Goal: Transaction & Acquisition: Book appointment/travel/reservation

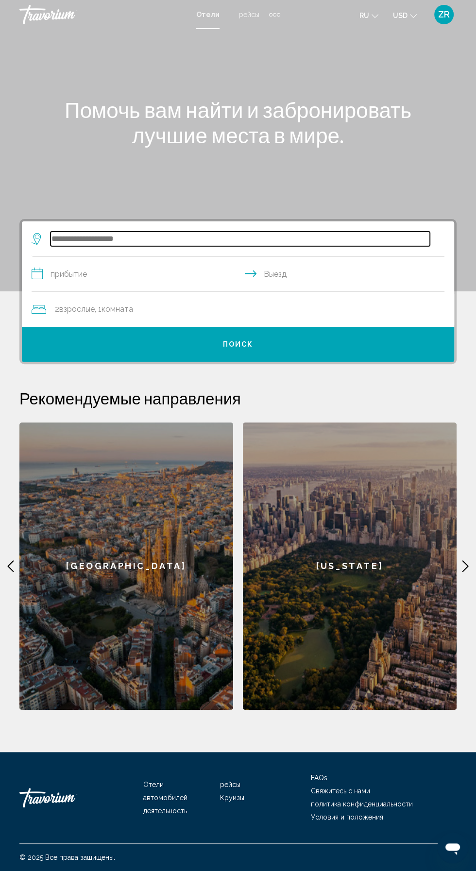
click at [185, 241] on input "Search widget" at bounding box center [240, 239] width 379 height 15
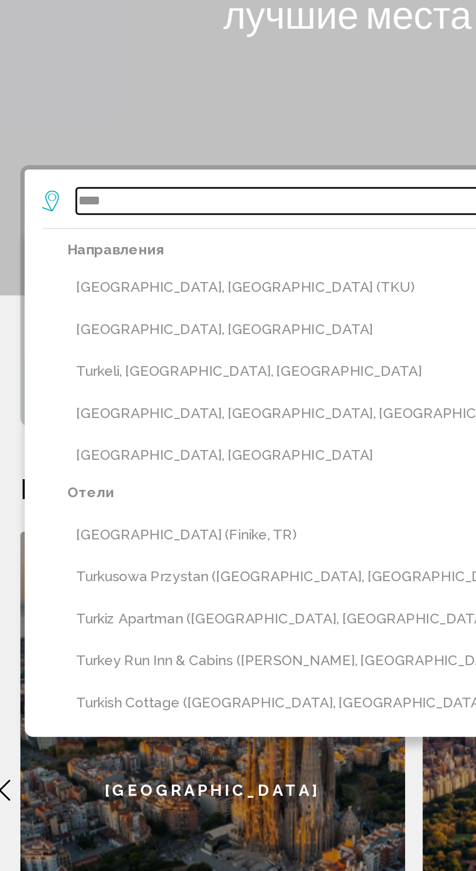
scroll to position [65, 0]
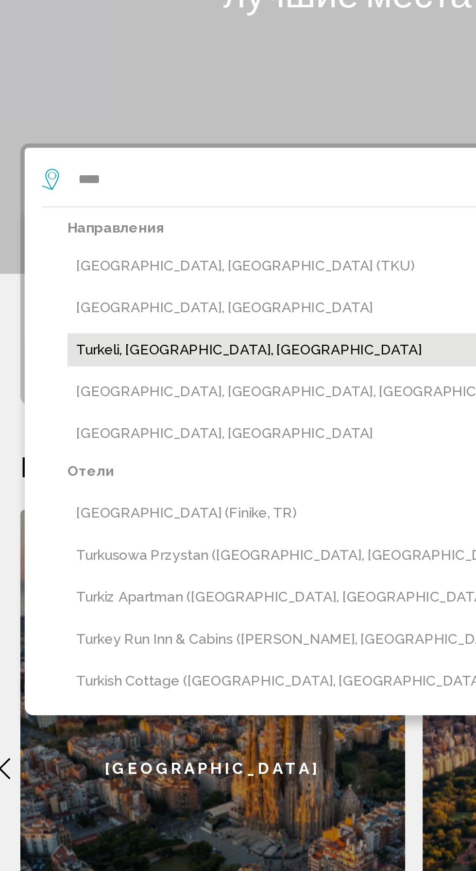
click at [154, 325] on button "Turkeli, [GEOGRAPHIC_DATA], [GEOGRAPHIC_DATA]" at bounding box center [245, 334] width 399 height 18
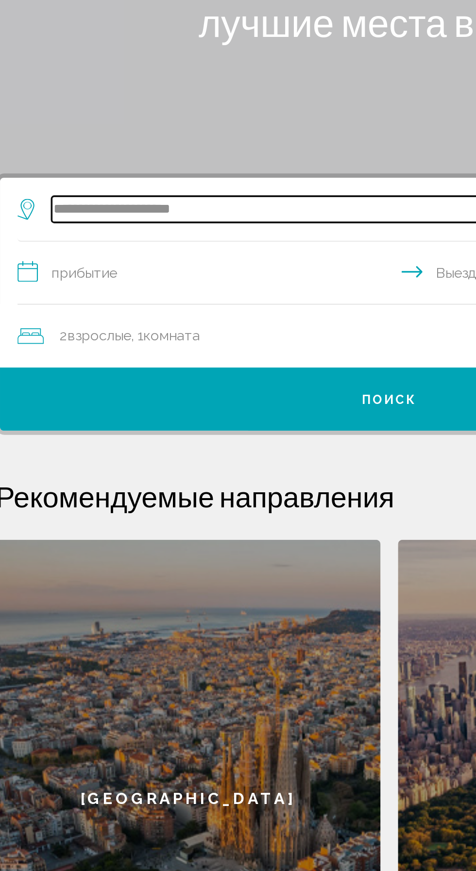
click at [164, 232] on input "**********" at bounding box center [240, 239] width 379 height 15
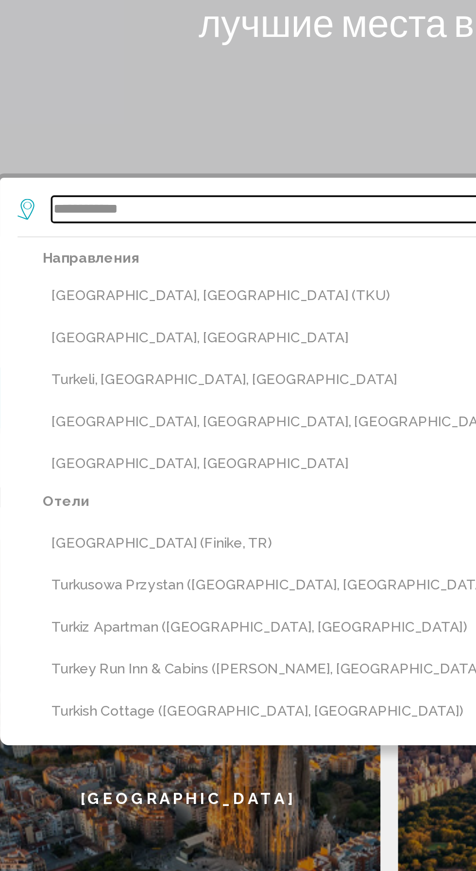
type input "********"
type input "*"
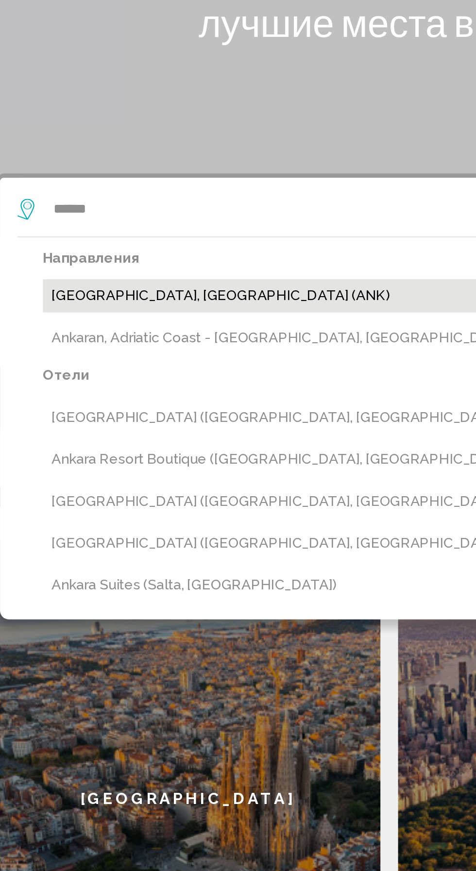
click at [119, 278] on button "[GEOGRAPHIC_DATA], [GEOGRAPHIC_DATA] (ANK)" at bounding box center [245, 287] width 399 height 18
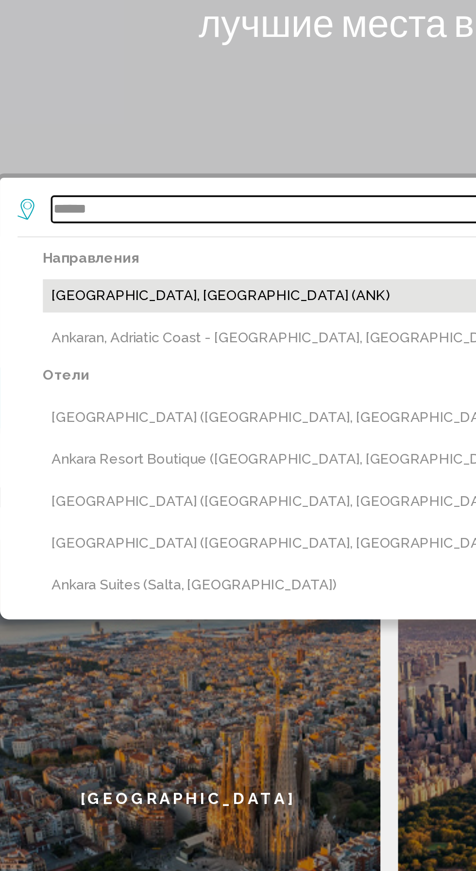
type input "**********"
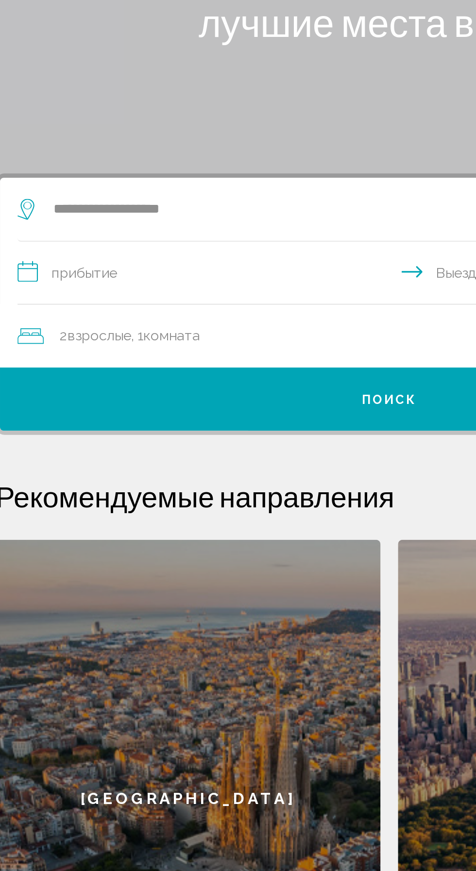
click at [87, 257] on input "**********" at bounding box center [240, 275] width 417 height 37
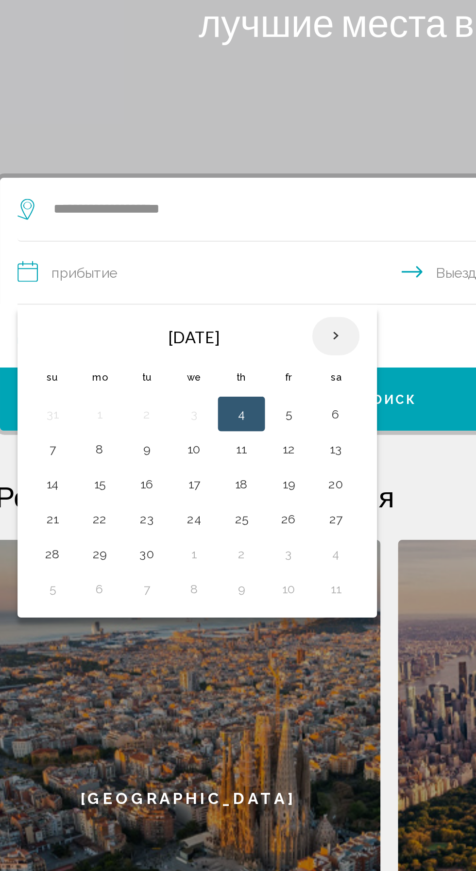
click at [204, 299] on th "Next month" at bounding box center [208, 309] width 26 height 21
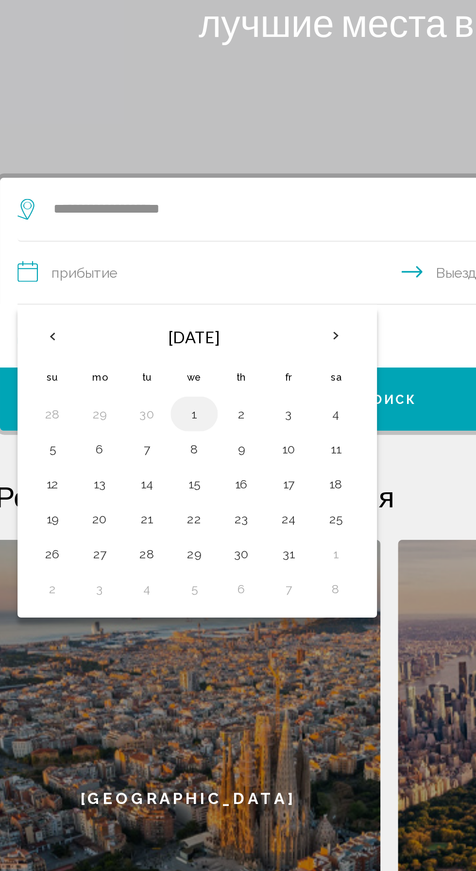
click at [126, 346] on button "1" at bounding box center [130, 353] width 16 height 14
click at [49, 365] on button "5" at bounding box center [51, 372] width 16 height 14
type input "**********"
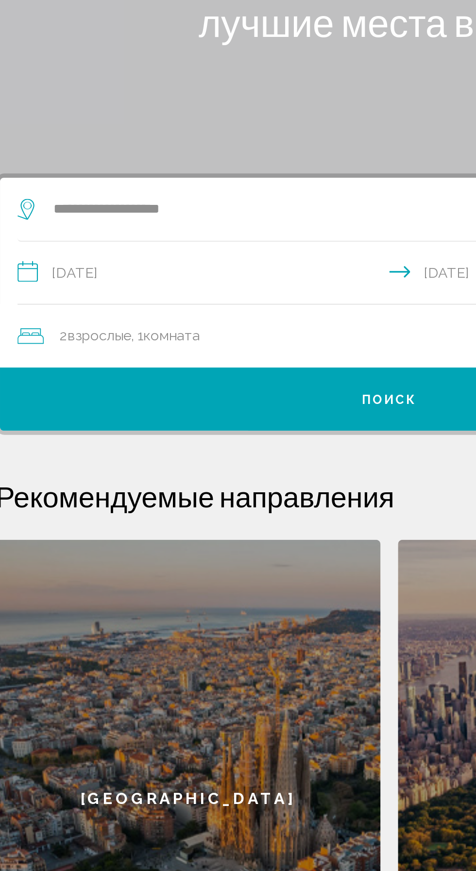
click at [137, 303] on div "2 Взрослый Взрослые , 1 Комната номера" at bounding box center [243, 310] width 423 height 14
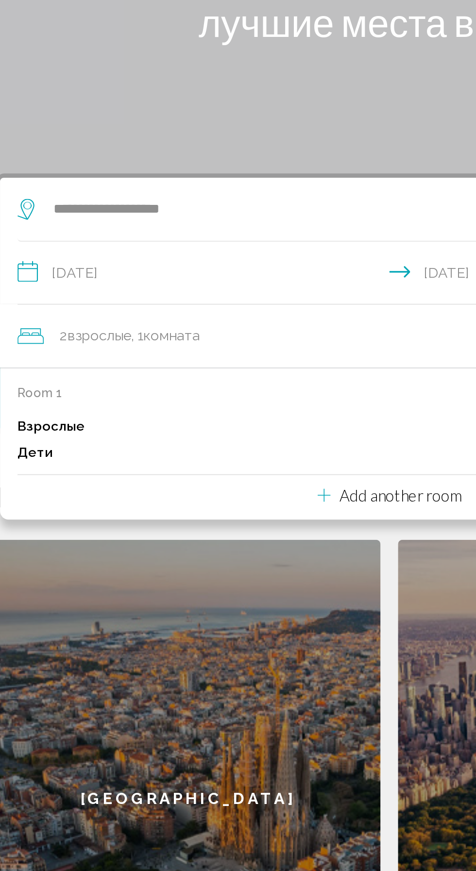
click at [91, 352] on div "Взрослые 2" at bounding box center [238, 359] width 413 height 15
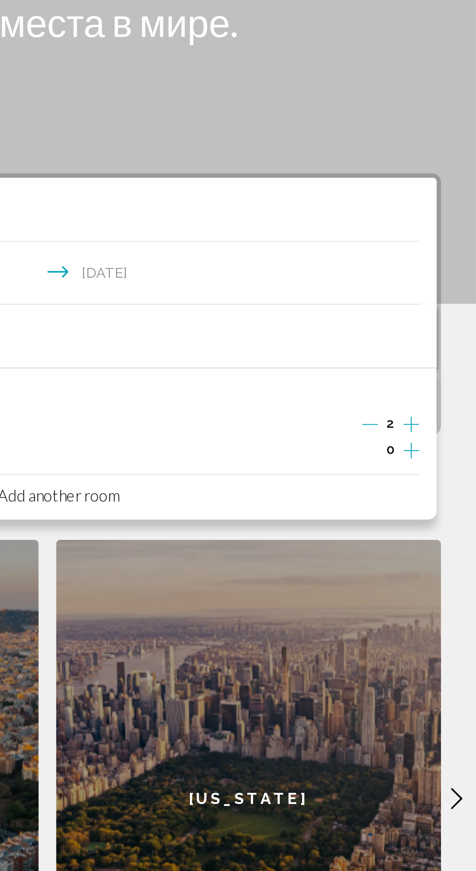
click at [436, 353] on icon "Increment adults" at bounding box center [440, 359] width 9 height 12
click at [437, 353] on icon "Increment adults" at bounding box center [440, 359] width 9 height 12
click at [415, 354] on icon "Decrement adults" at bounding box center [416, 358] width 9 height 9
click at [406, 352] on div "Взрослые 3" at bounding box center [238, 359] width 413 height 15
click at [418, 359] on icon "Decrement adults" at bounding box center [417, 359] width 9 height 0
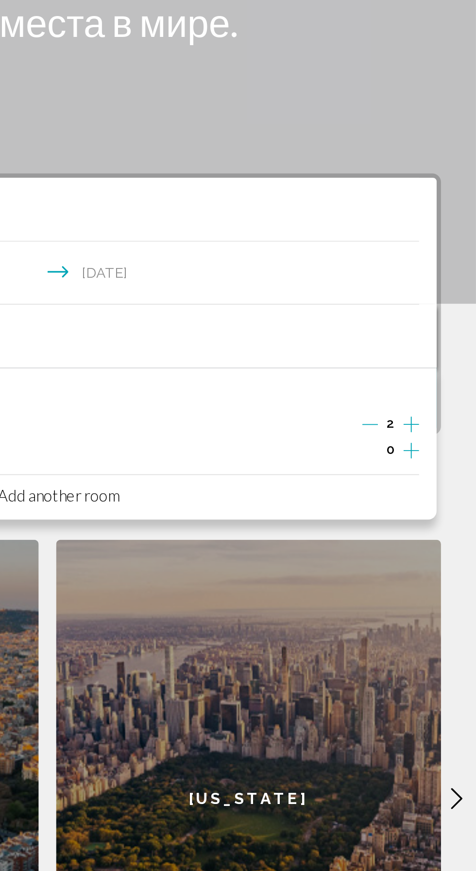
click at [442, 367] on icon "Increment children" at bounding box center [440, 373] width 9 height 12
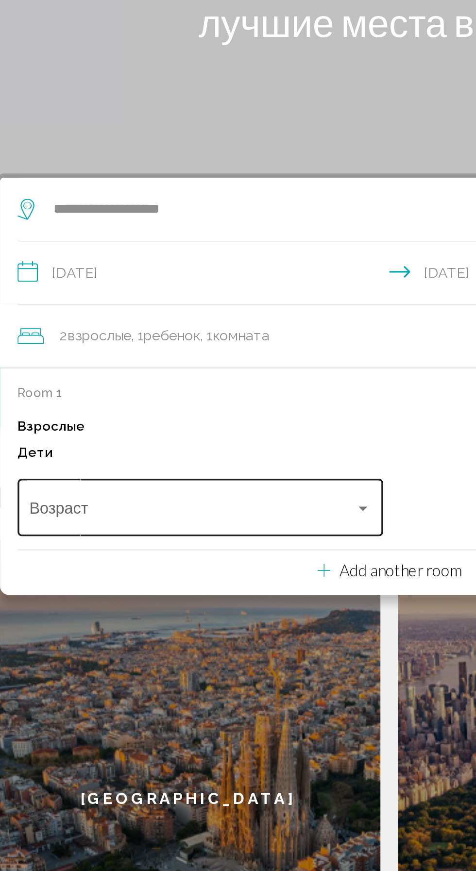
click at [223, 404] on div "Travelers: 2 adults, 1 child" at bounding box center [223, 405] width 5 height 2
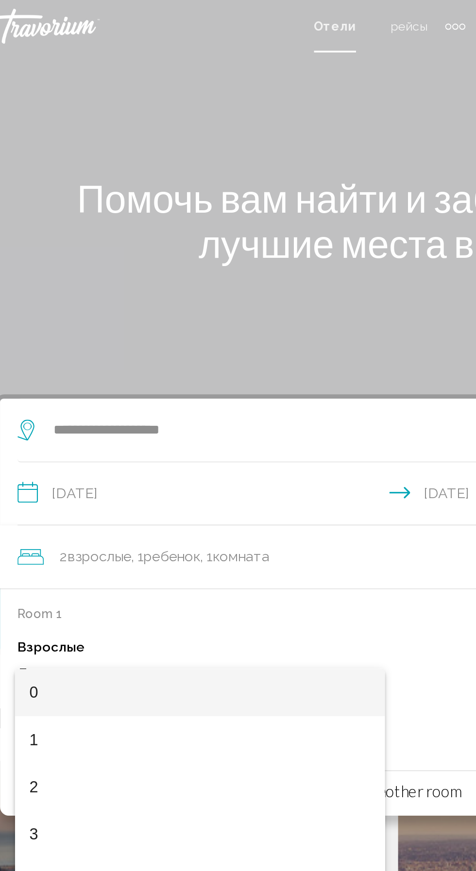
scroll to position [0, 0]
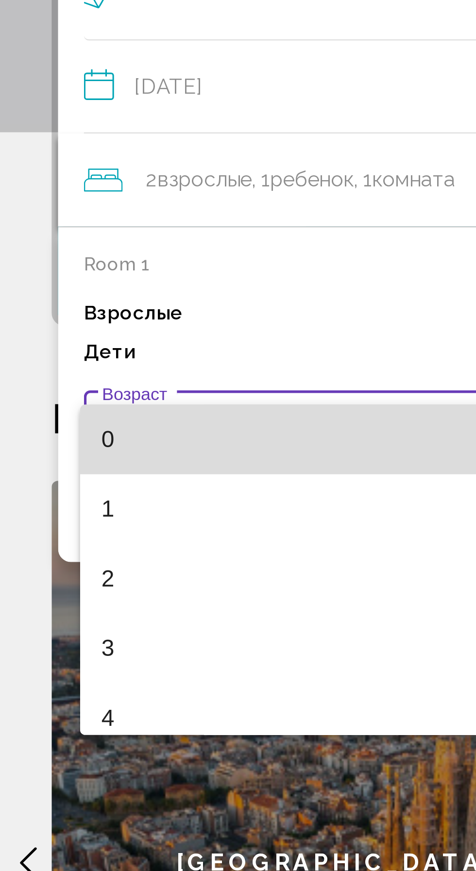
click at [65, 405] on span "0" at bounding box center [132, 407] width 189 height 26
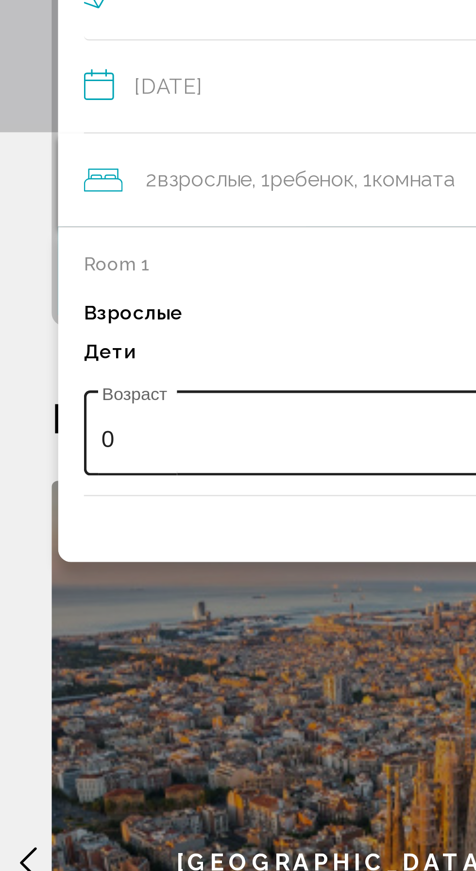
click at [43, 406] on div "0" at bounding box center [128, 407] width 181 height 10
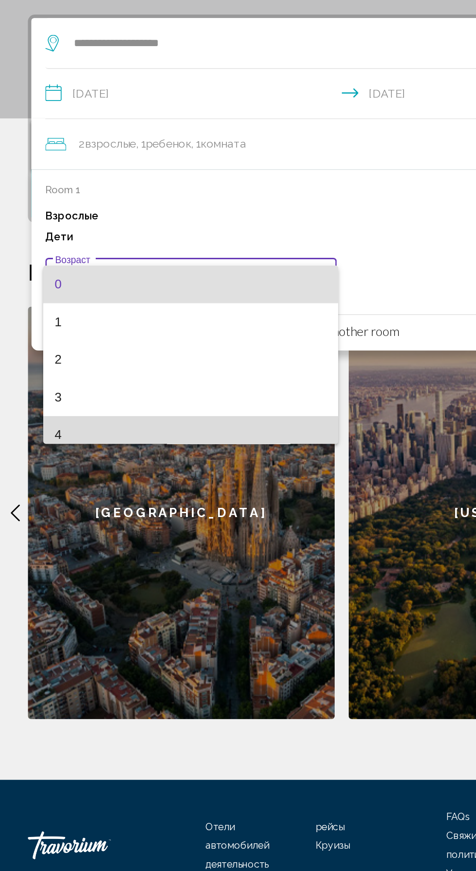
click at [85, 515] on span "4" at bounding box center [132, 512] width 189 height 26
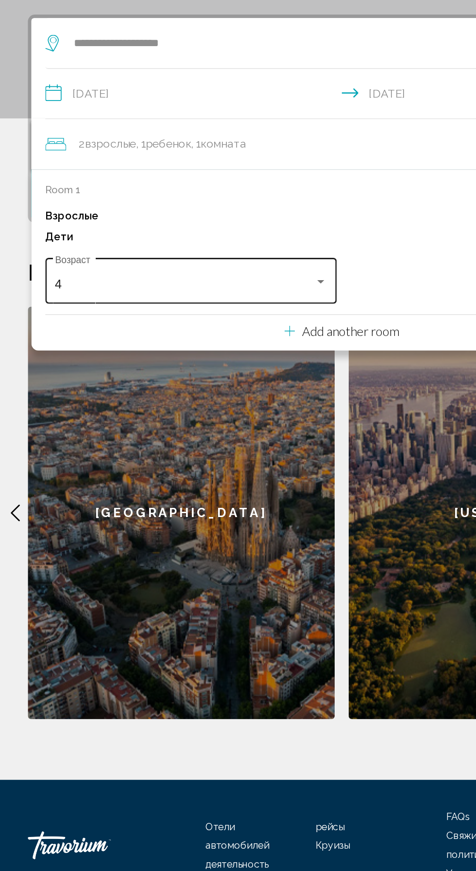
click at [202, 412] on div "4" at bounding box center [128, 407] width 181 height 10
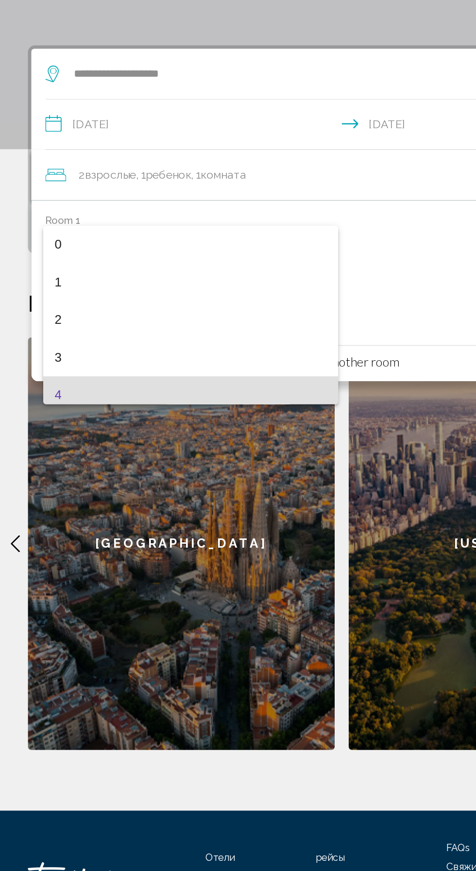
scroll to position [56, 0]
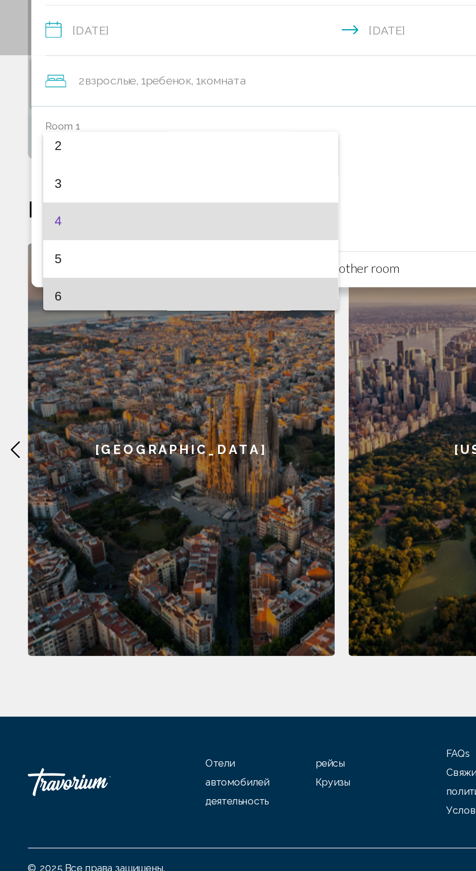
click at [96, 460] on span "6" at bounding box center [132, 459] width 189 height 26
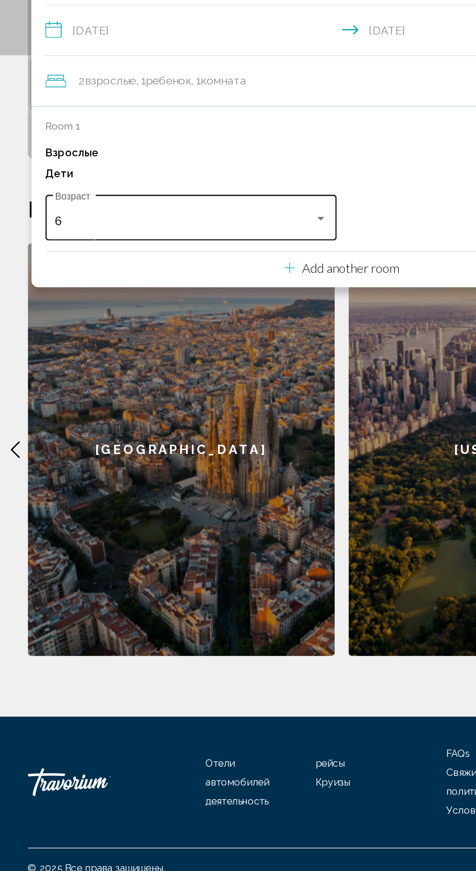
click at [198, 410] on div "6" at bounding box center [128, 407] width 181 height 10
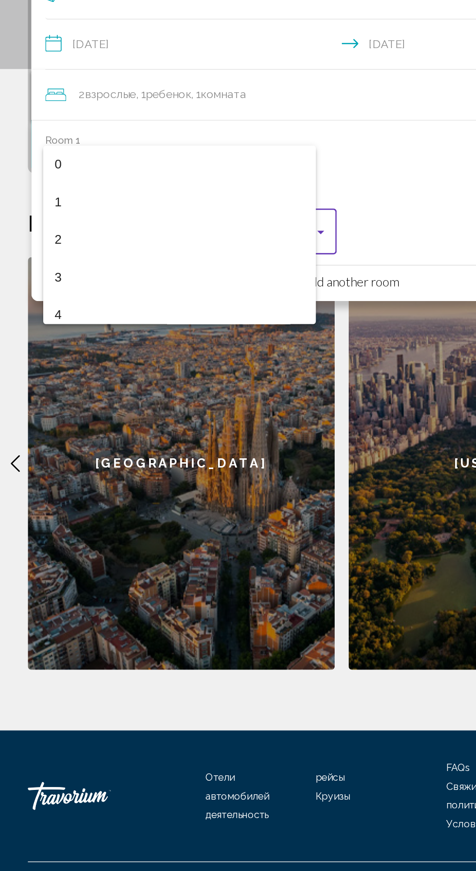
scroll to position [108, 0]
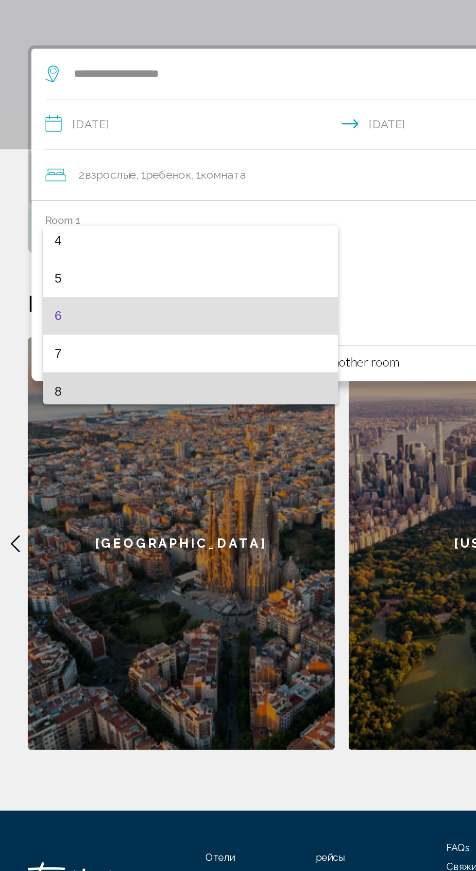
click at [91, 469] on span "8" at bounding box center [132, 460] width 189 height 26
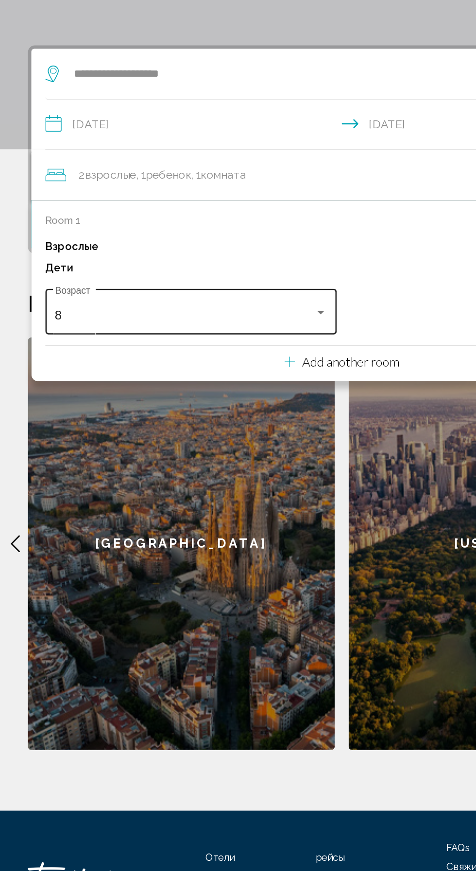
click at [186, 411] on div "8" at bounding box center [128, 407] width 181 height 10
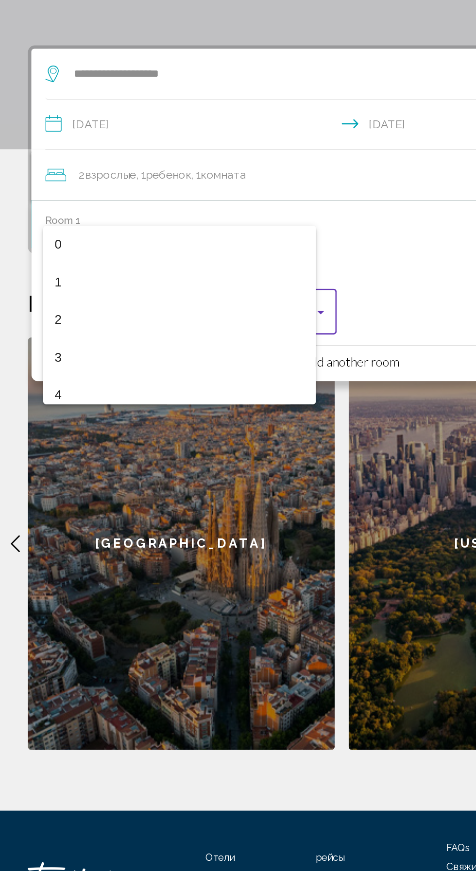
scroll to position [161, 0]
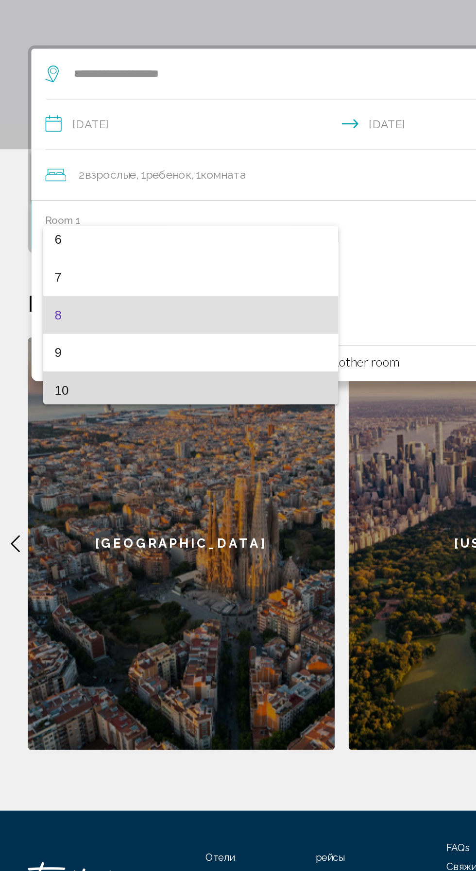
click at [131, 467] on span "10" at bounding box center [132, 459] width 189 height 26
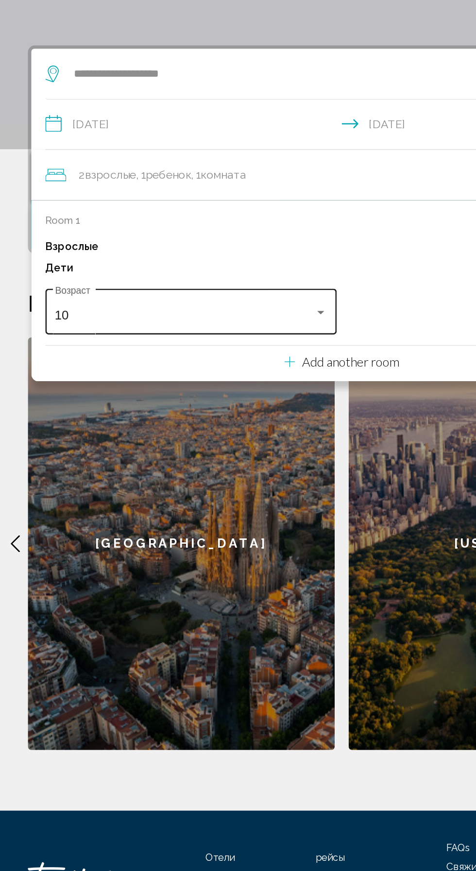
click at [176, 410] on div "10" at bounding box center [128, 407] width 181 height 10
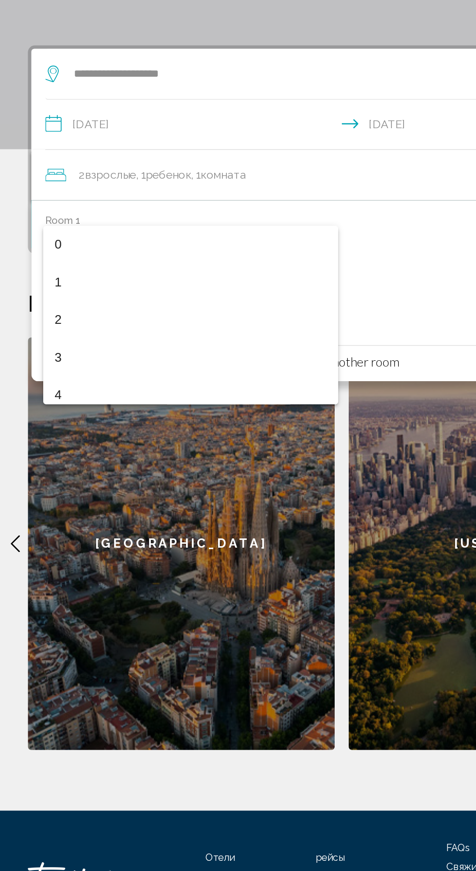
scroll to position [213, 0]
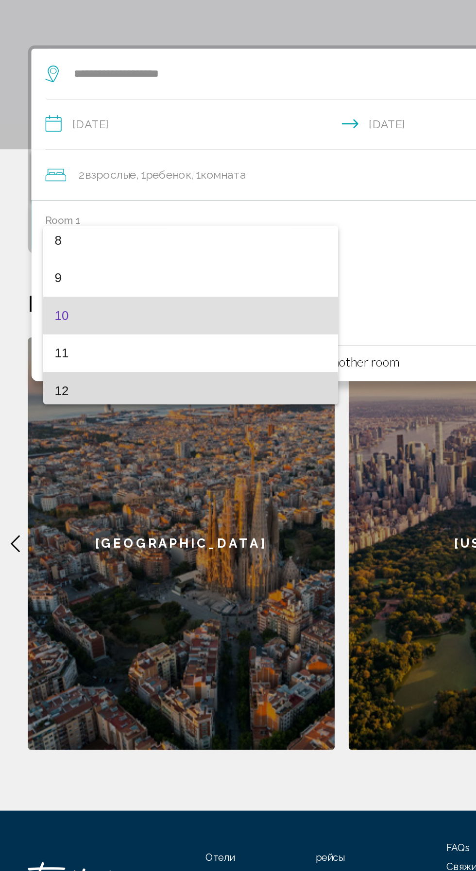
click at [119, 463] on span "12" at bounding box center [132, 460] width 189 height 26
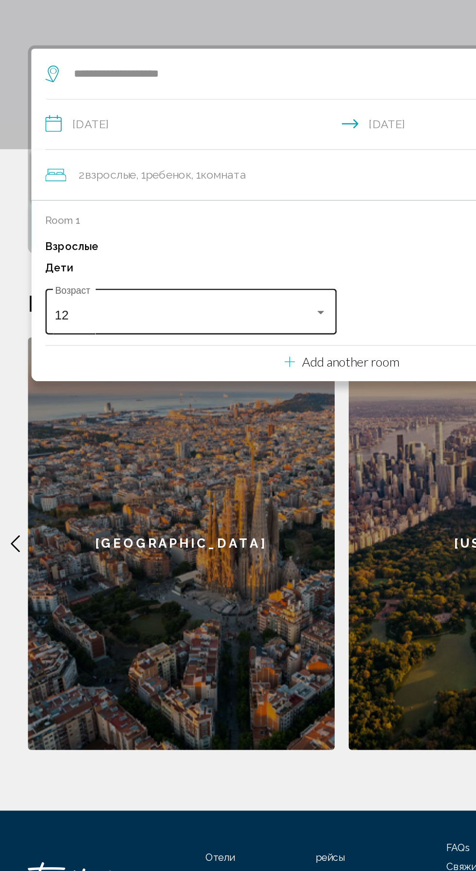
click at [192, 410] on div "12" at bounding box center [128, 407] width 181 height 10
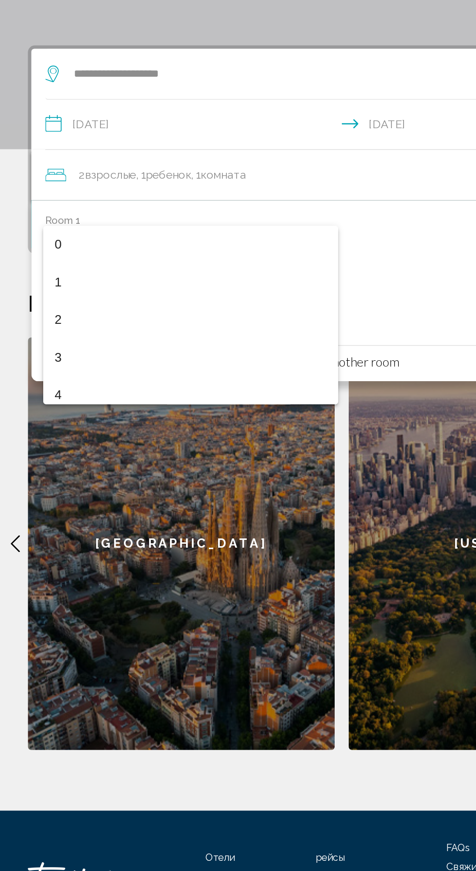
scroll to position [266, 0]
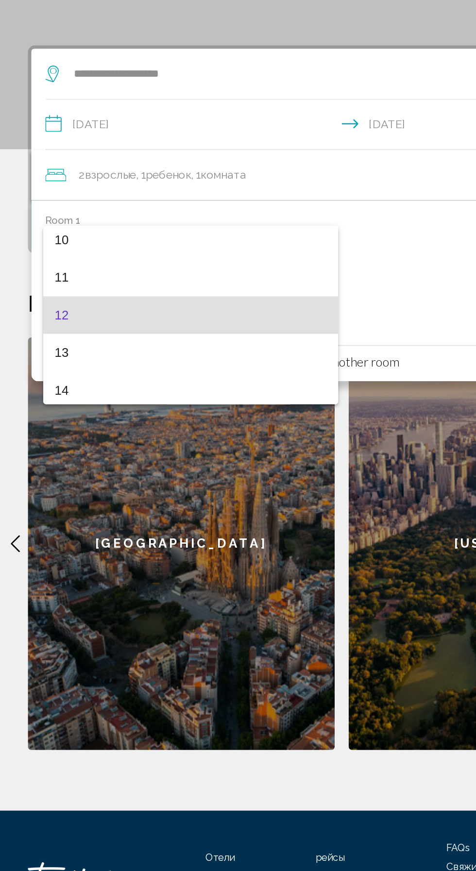
click at [288, 386] on div at bounding box center [238, 435] width 476 height 871
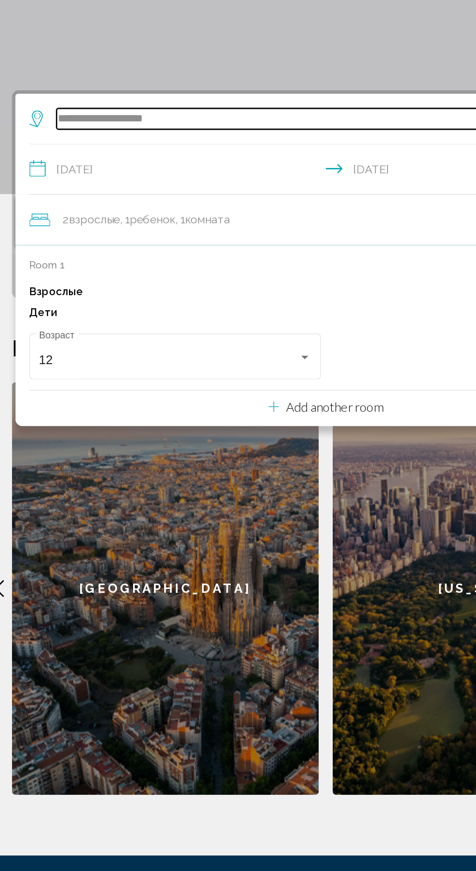
click at [256, 241] on input "**********" at bounding box center [240, 239] width 379 height 15
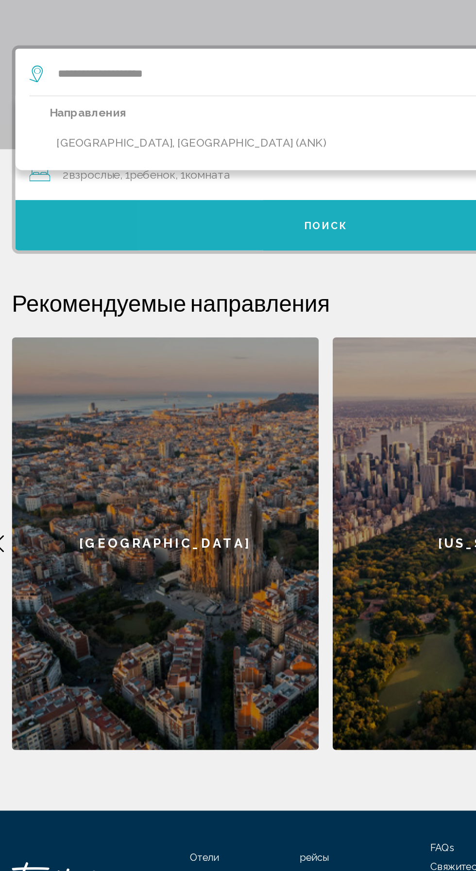
click at [272, 346] on button "Поиск" at bounding box center [238, 344] width 432 height 35
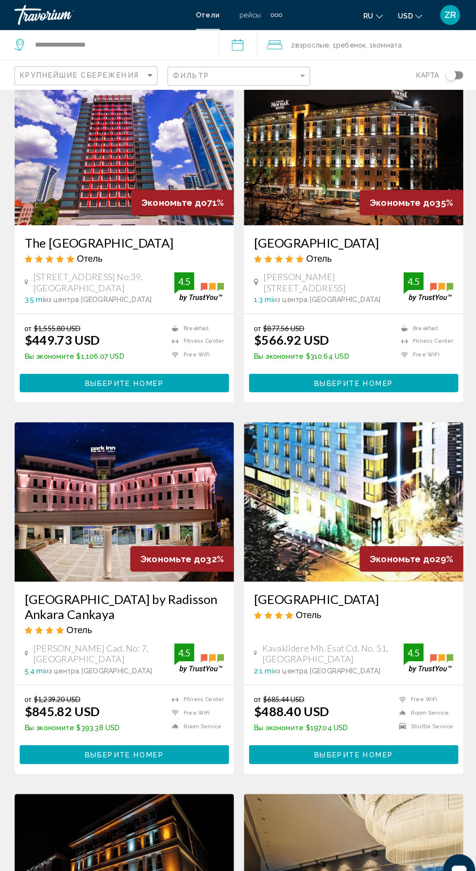
scroll to position [55, 0]
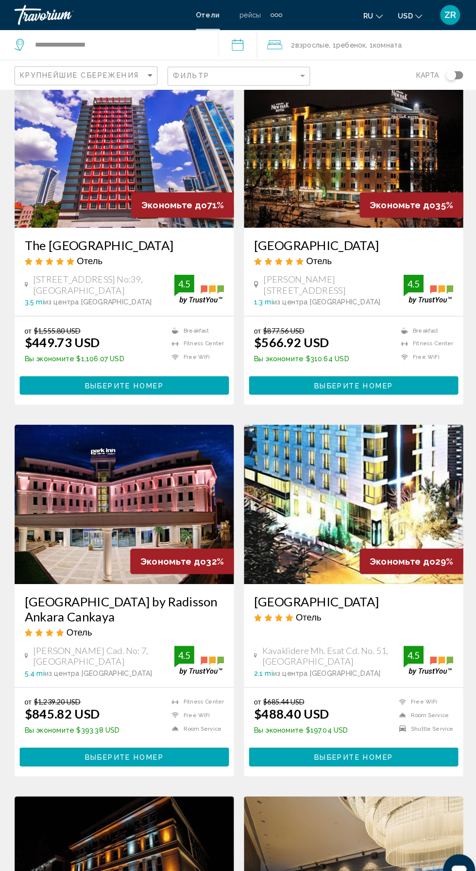
click at [197, 199] on span "Экономьте до" at bounding box center [175, 200] width 64 height 10
click at [133, 241] on h3 "The [GEOGRAPHIC_DATA]" at bounding box center [126, 239] width 194 height 15
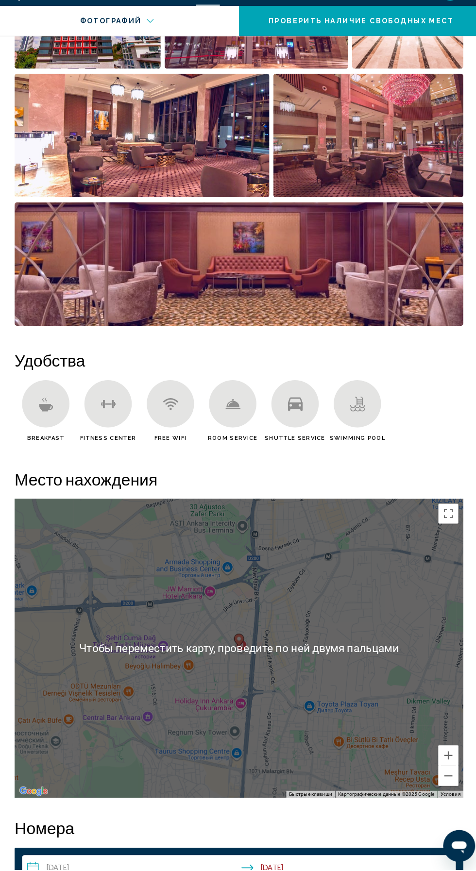
scroll to position [764, 0]
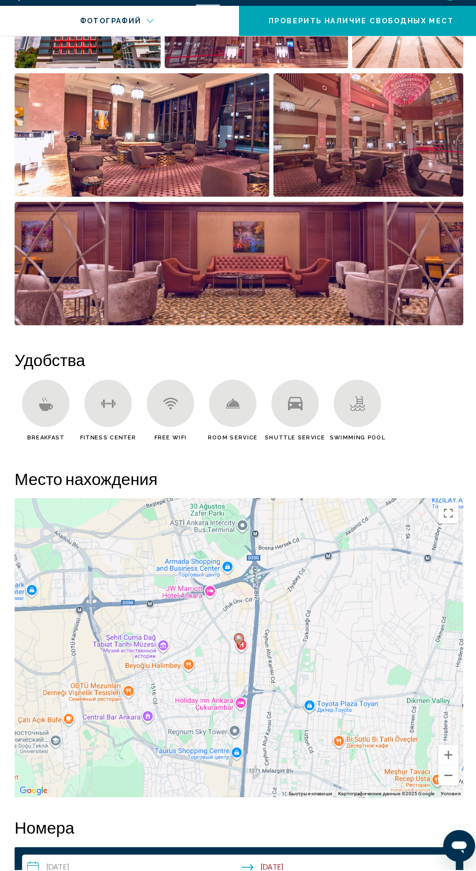
click at [179, 670] on div "Чтобы активировать перетаскивание с помощью клавиатуры, нажмите Alt + Ввод. Пос…" at bounding box center [237, 654] width 437 height 291
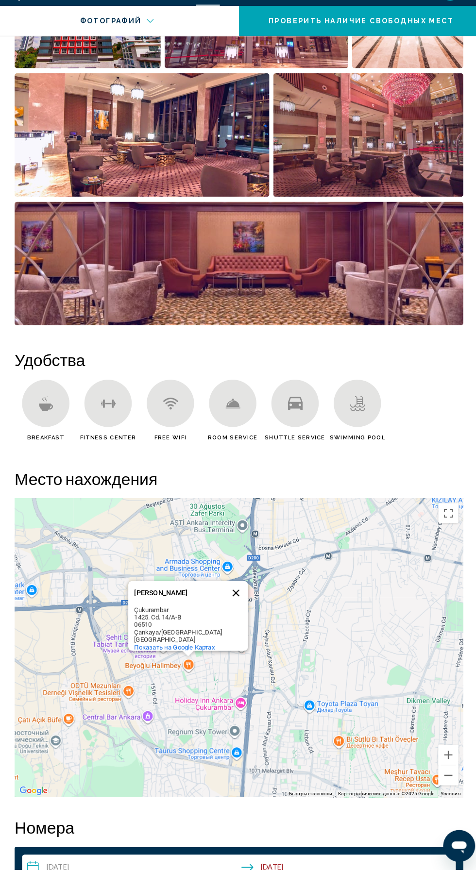
click at [238, 602] on button "Закрыть" at bounding box center [234, 601] width 23 height 23
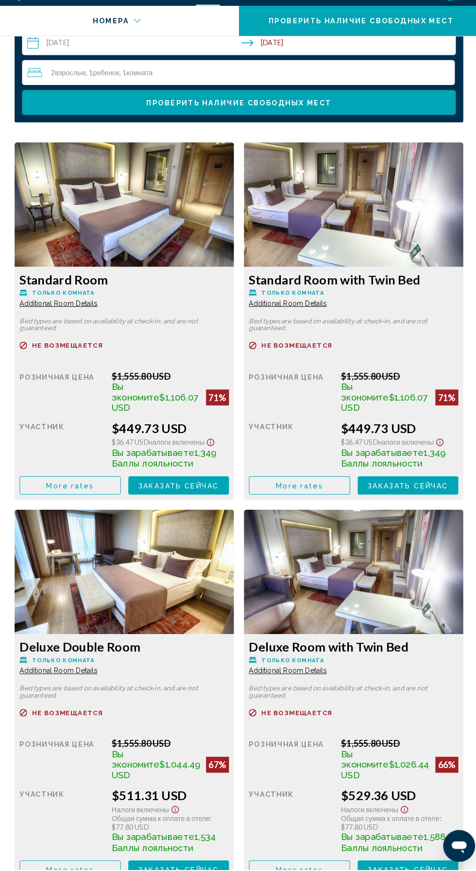
scroll to position [1568, 0]
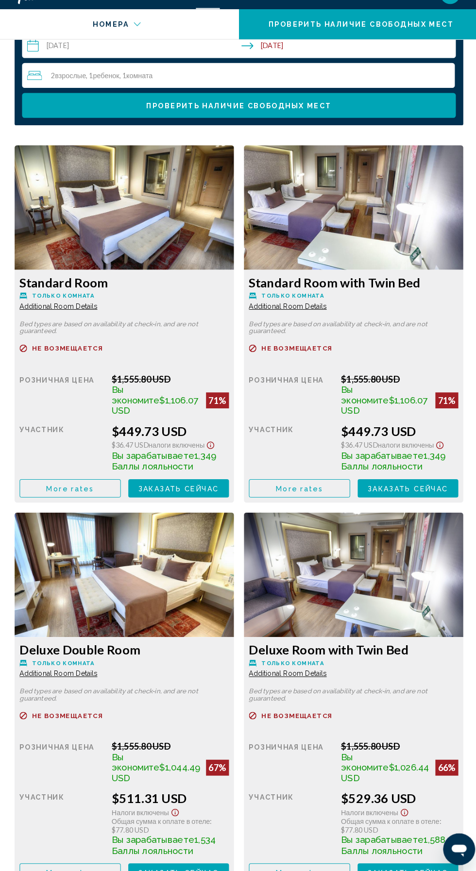
click at [68, 493] on span "More rates" at bounding box center [74, 497] width 46 height 8
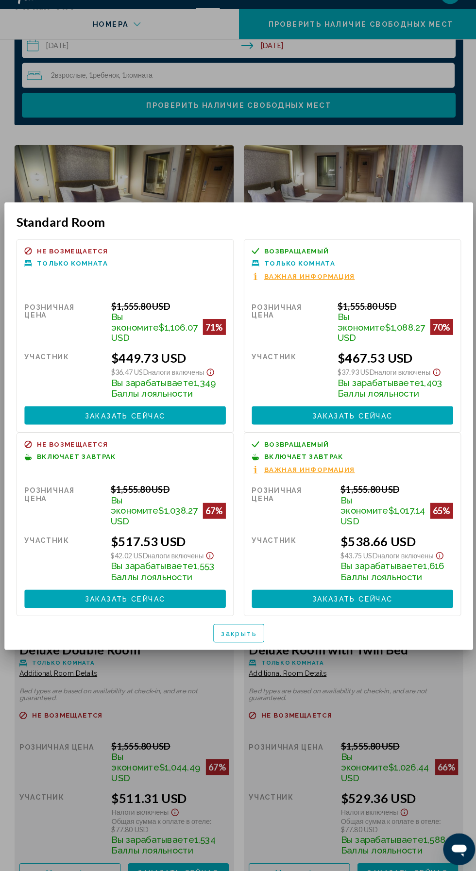
click at [84, 735] on div at bounding box center [238, 435] width 476 height 871
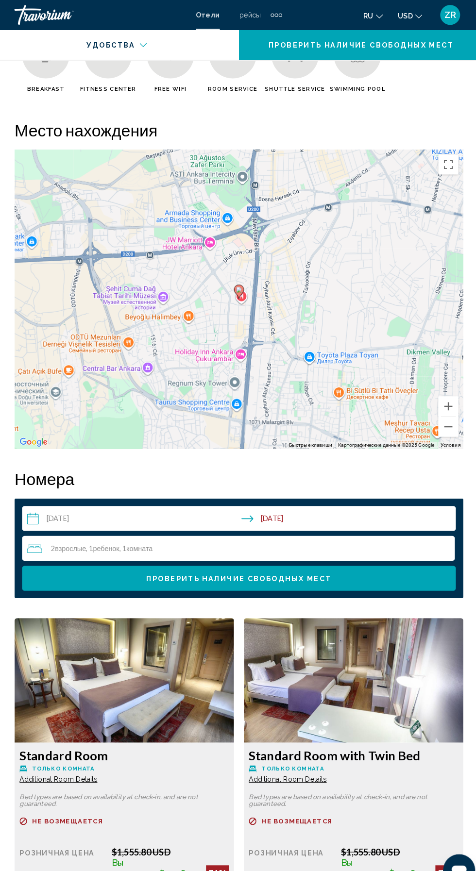
scroll to position [1125, 0]
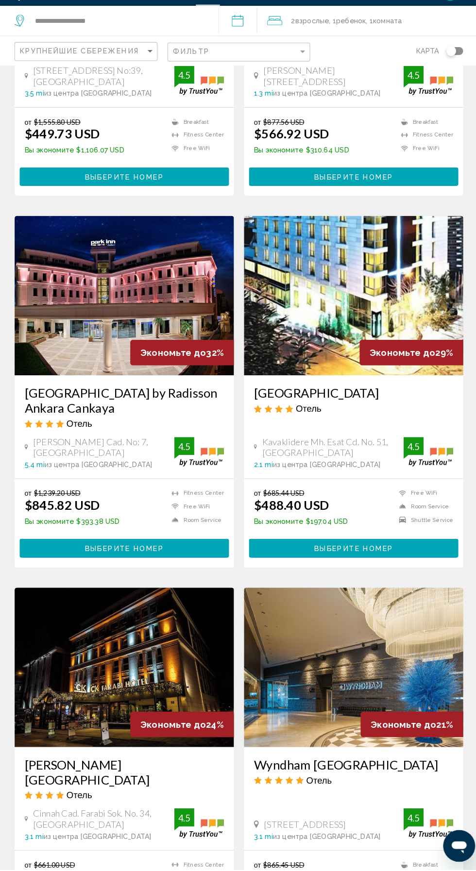
scroll to position [290, 0]
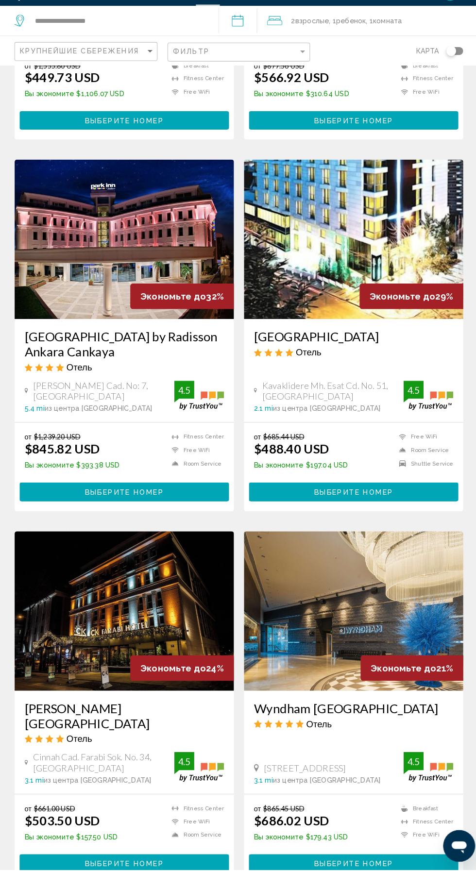
click at [313, 401] on span "Kavaklidere Mh. Esat Cd. No. 51, [GEOGRAPHIC_DATA]" at bounding box center [329, 404] width 138 height 21
click at [375, 507] on span "Выберите номер" at bounding box center [349, 504] width 77 height 8
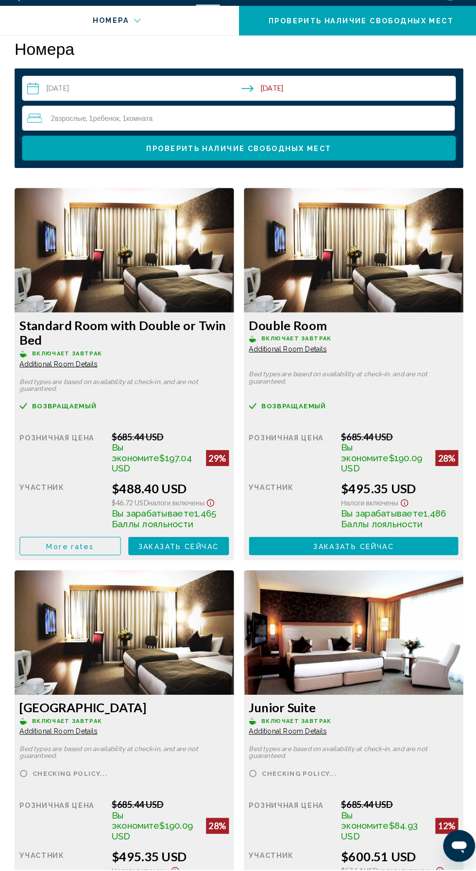
scroll to position [1527, 0]
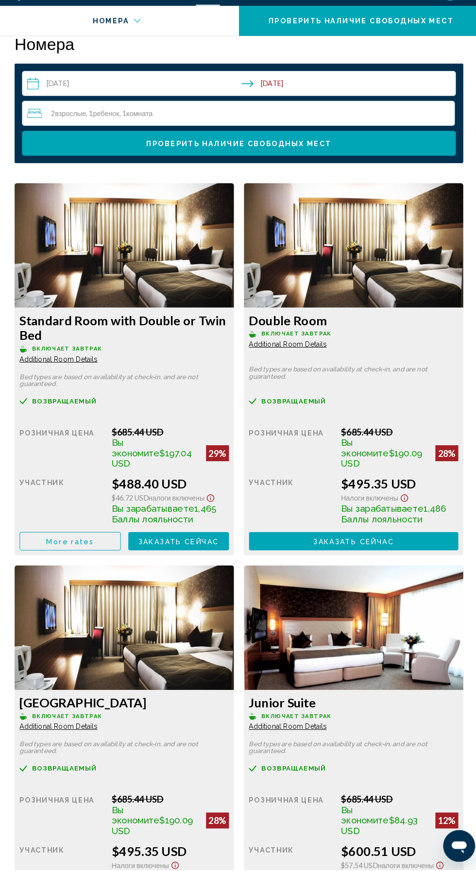
click at [233, 324] on img "Main content" at bounding box center [126, 262] width 214 height 121
click at [97, 555] on span "More rates" at bounding box center [74, 551] width 46 height 8
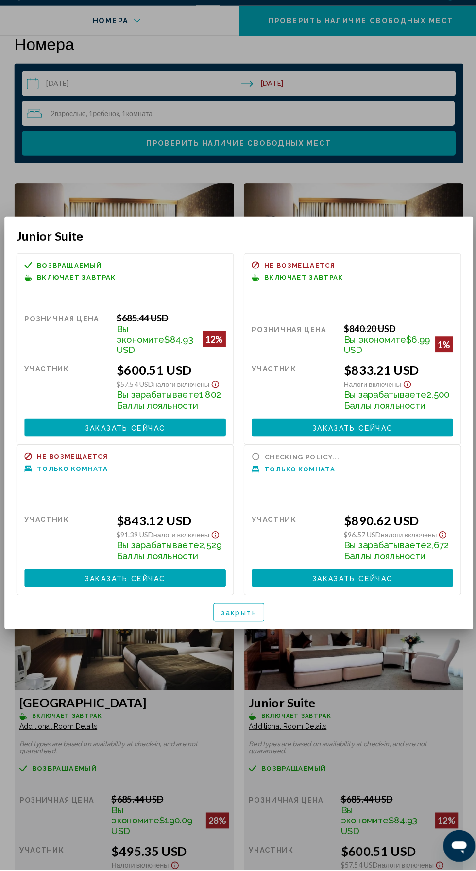
scroll to position [0, 0]
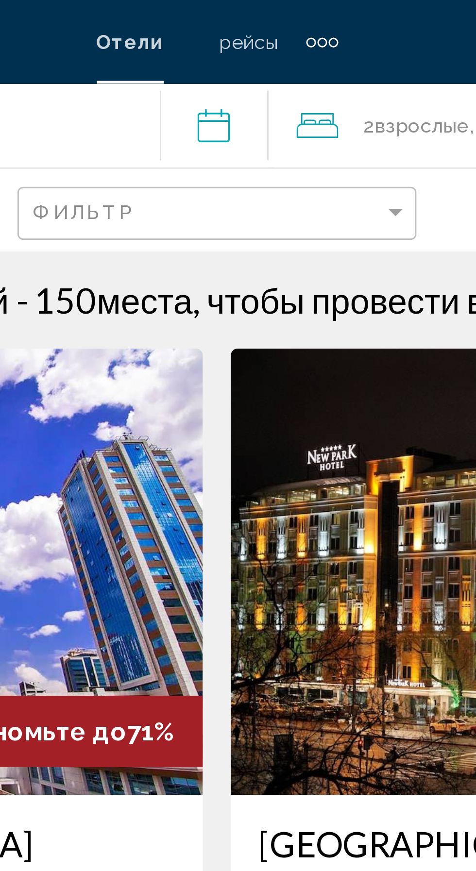
click at [252, 14] on span "рейсы" at bounding box center [249, 15] width 20 height 8
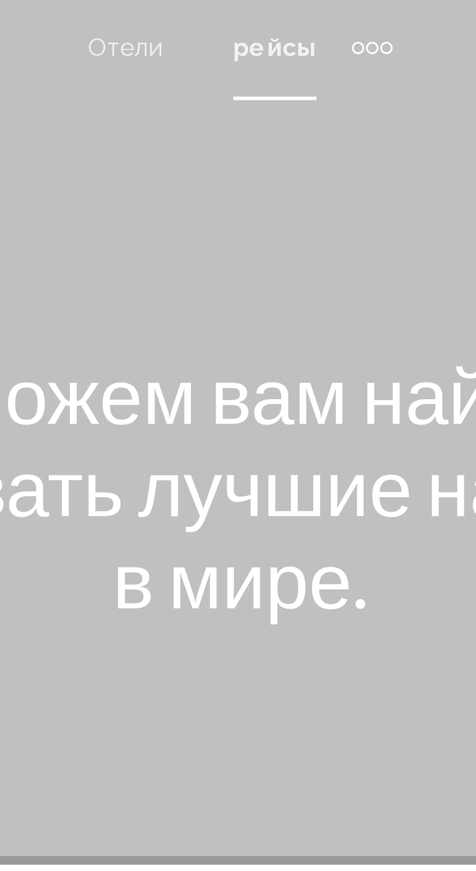
click at [274, 15] on div "Extra navigation items" at bounding box center [274, 14] width 3 height 3
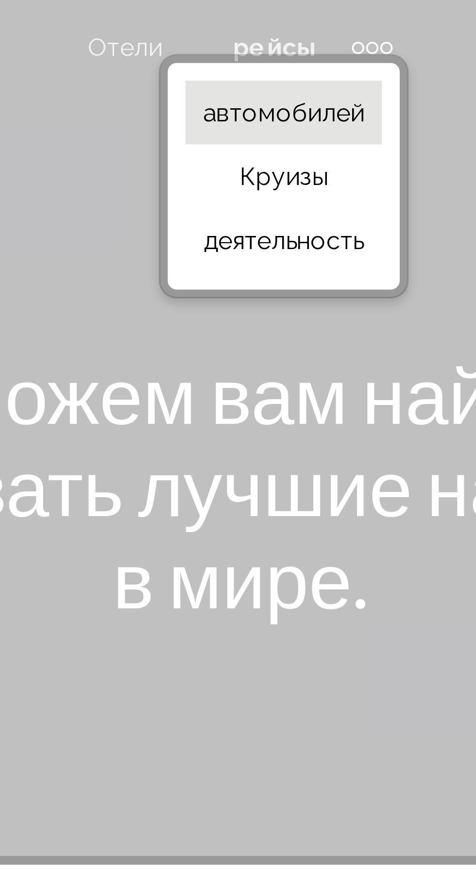
click at [265, 33] on span "автомобилей" at bounding box center [250, 33] width 44 height 8
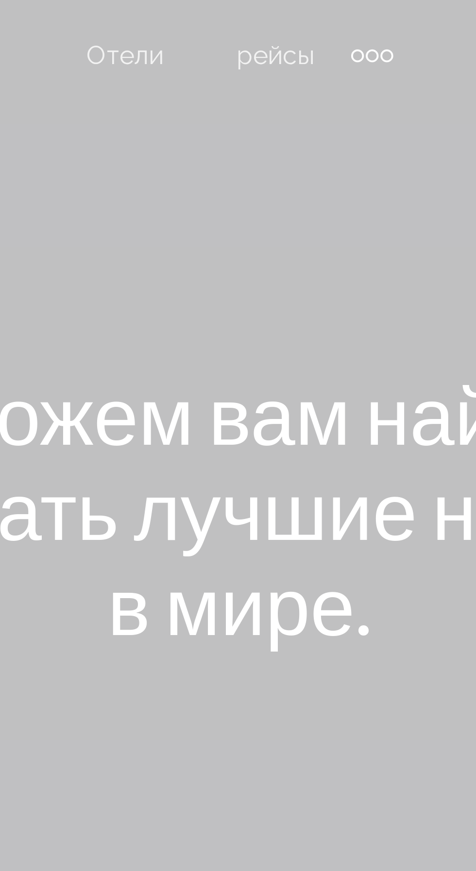
click at [272, 16] on div "Extra navigation items" at bounding box center [273, 14] width 3 height 3
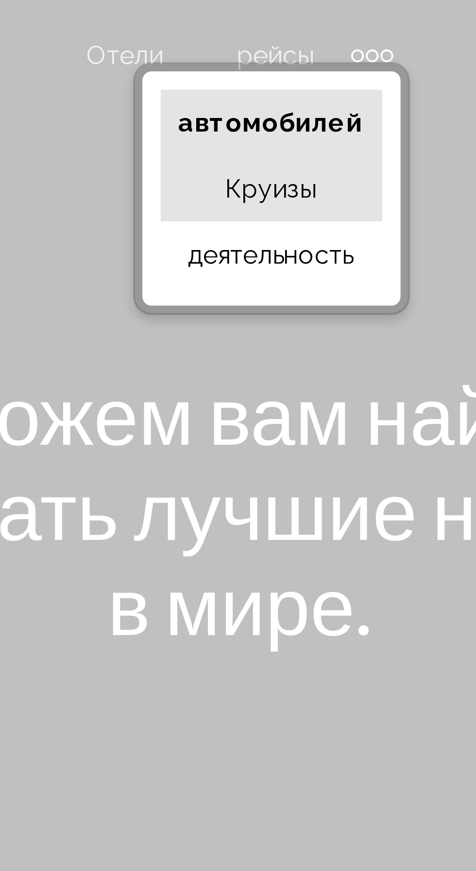
click at [256, 51] on span "Круизы" at bounding box center [246, 50] width 24 height 8
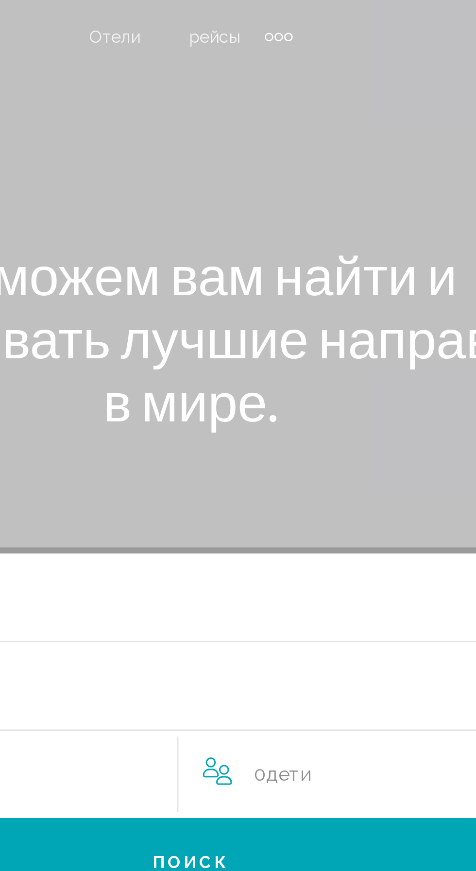
click at [276, 16] on div "Extra navigation items" at bounding box center [276, 14] width 3 height 3
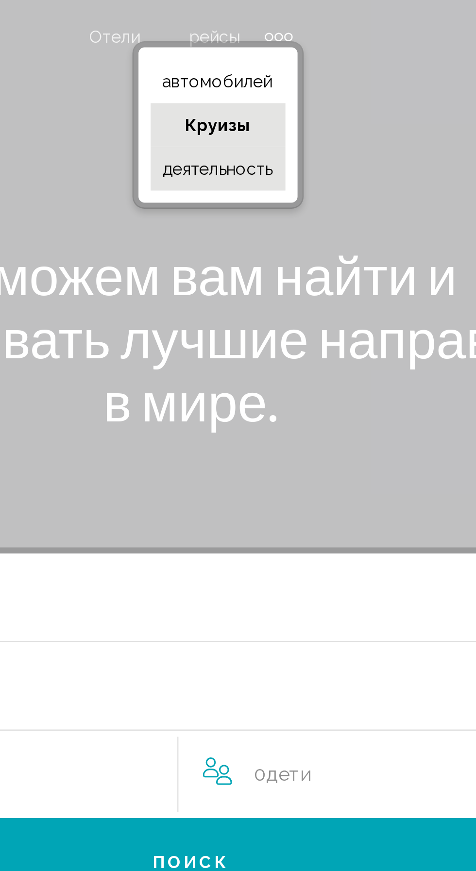
click at [260, 67] on span "деятельность" at bounding box center [249, 68] width 44 height 8
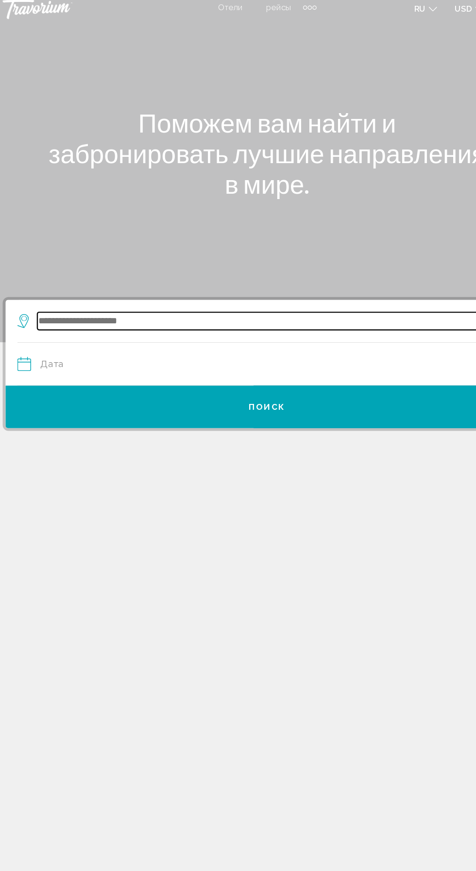
click at [120, 273] on input "Search widget" at bounding box center [246, 274] width 396 height 15
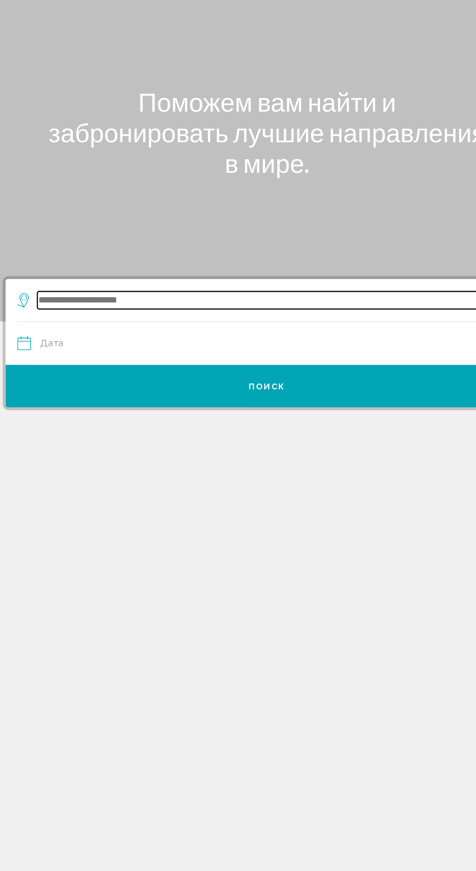
scroll to position [65, 0]
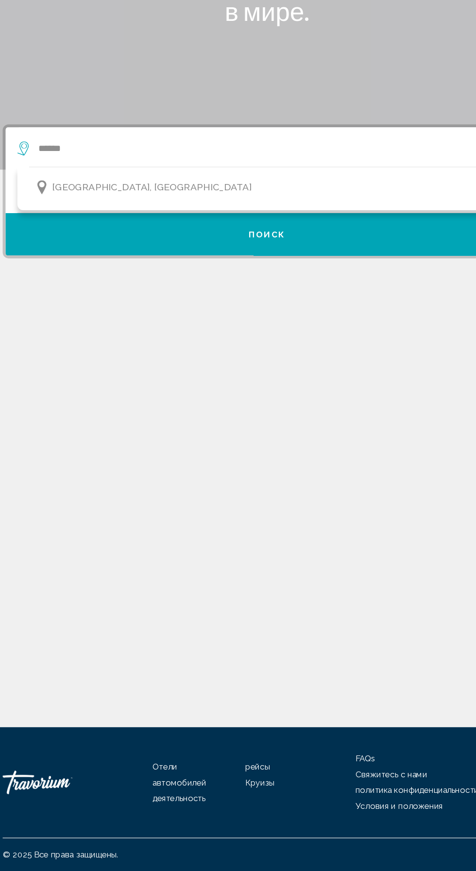
click at [122, 297] on div "[GEOGRAPHIC_DATA], [GEOGRAPHIC_DATA]" at bounding box center [237, 308] width 393 height 23
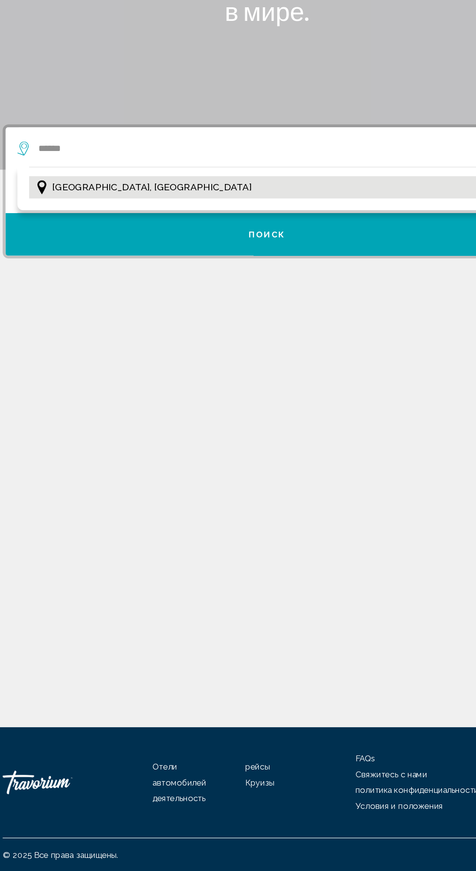
click at [134, 297] on button "[GEOGRAPHIC_DATA], [GEOGRAPHIC_DATA]" at bounding box center [237, 306] width 393 height 18
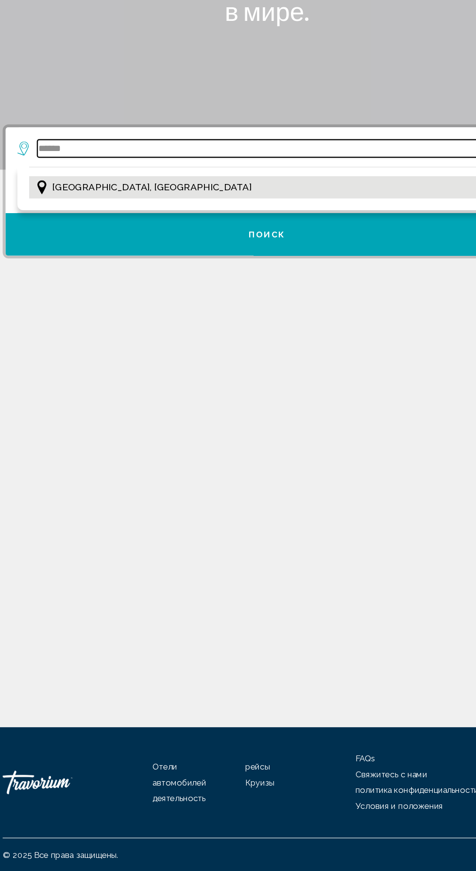
type input "**********"
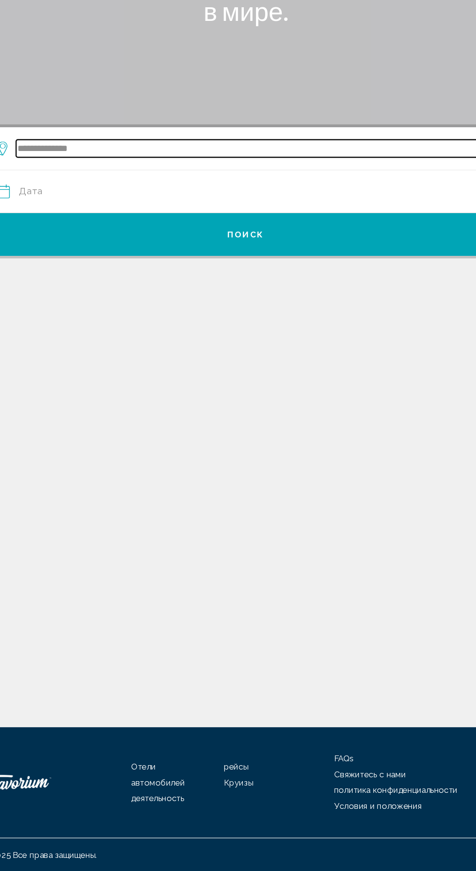
scroll to position [64, 0]
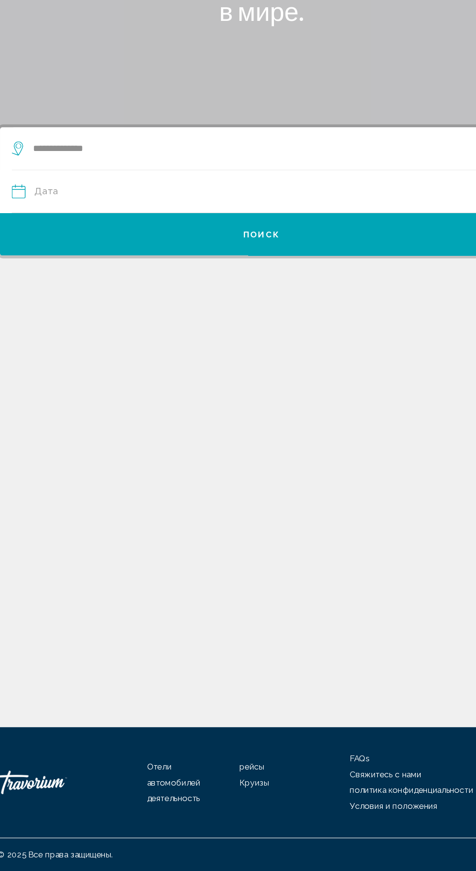
click at [73, 292] on input "Date" at bounding box center [134, 311] width 210 height 38
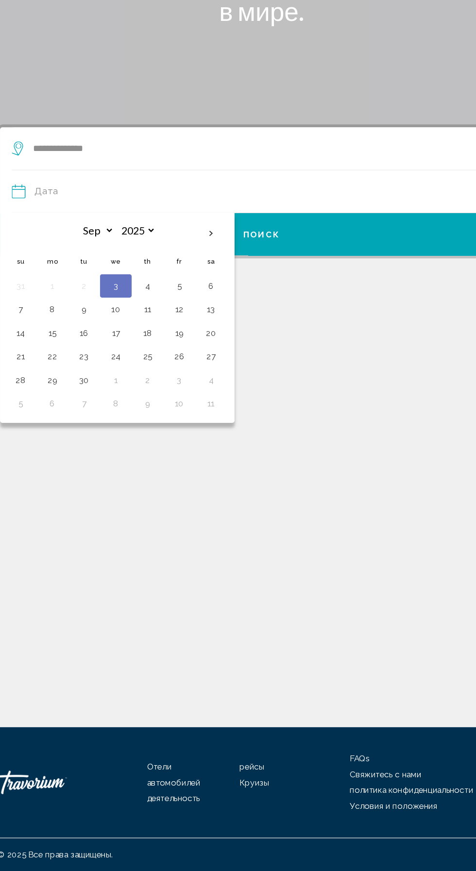
scroll to position [65, 0]
click at [121, 400] on button "10" at bounding box center [118, 407] width 16 height 14
type input "**********"
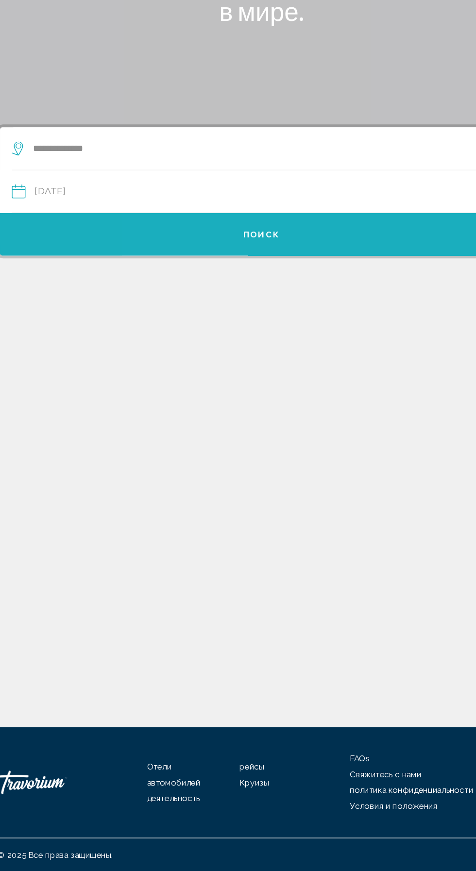
click at [329, 327] on button "Поиск" at bounding box center [238, 344] width 432 height 35
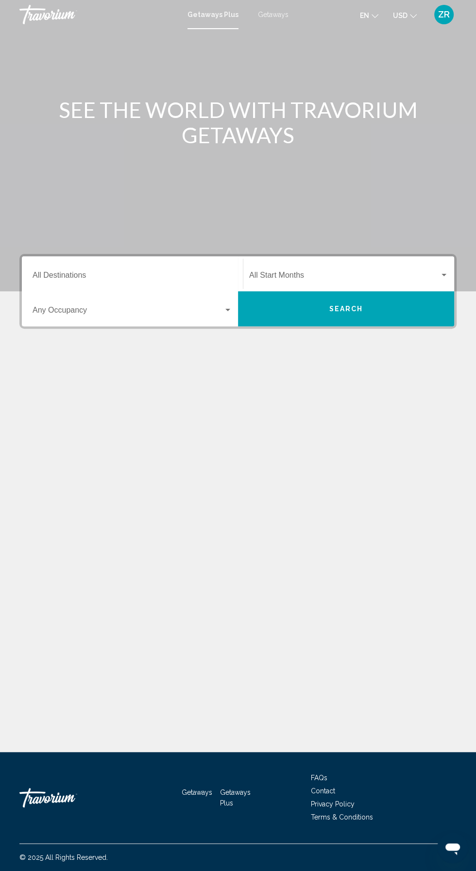
click at [93, 278] on input "Destination All Destinations" at bounding box center [133, 277] width 200 height 9
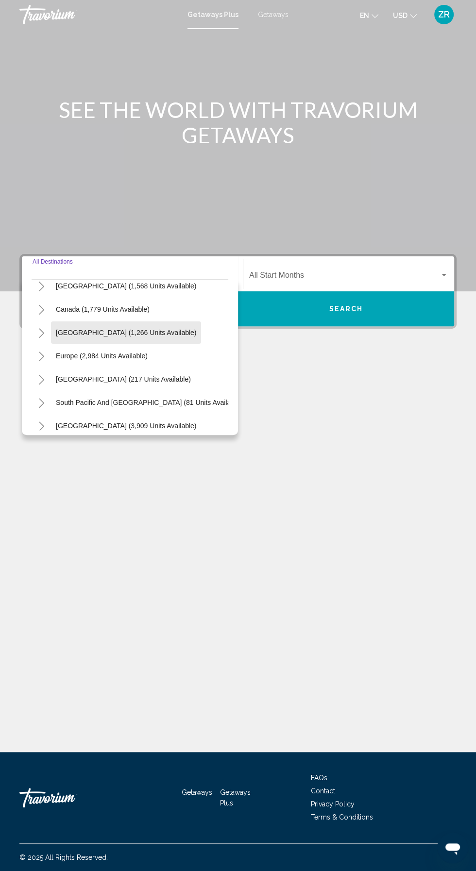
scroll to position [93, 0]
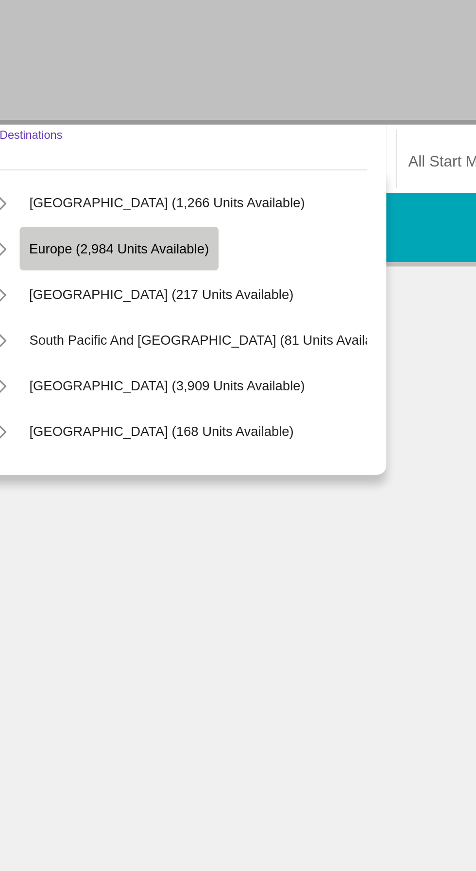
click at [137, 320] on span "Europe (2,984 units available)" at bounding box center [102, 320] width 92 height 8
type input "**********"
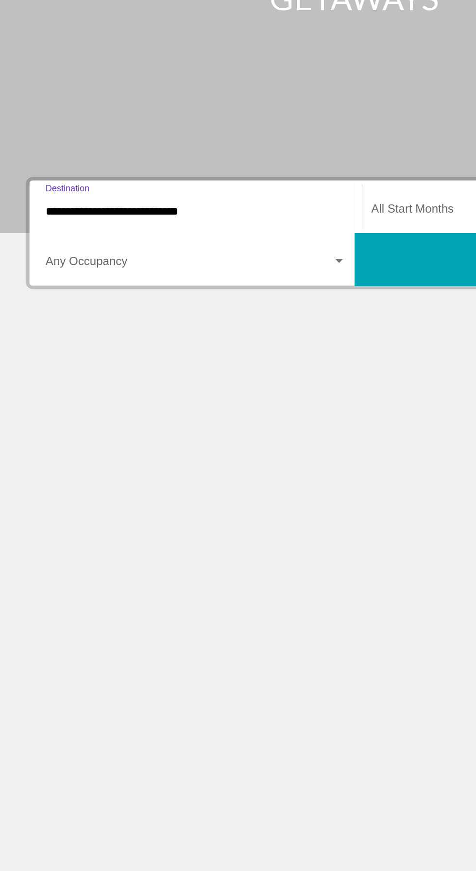
click at [38, 313] on span "Search widget" at bounding box center [128, 312] width 191 height 9
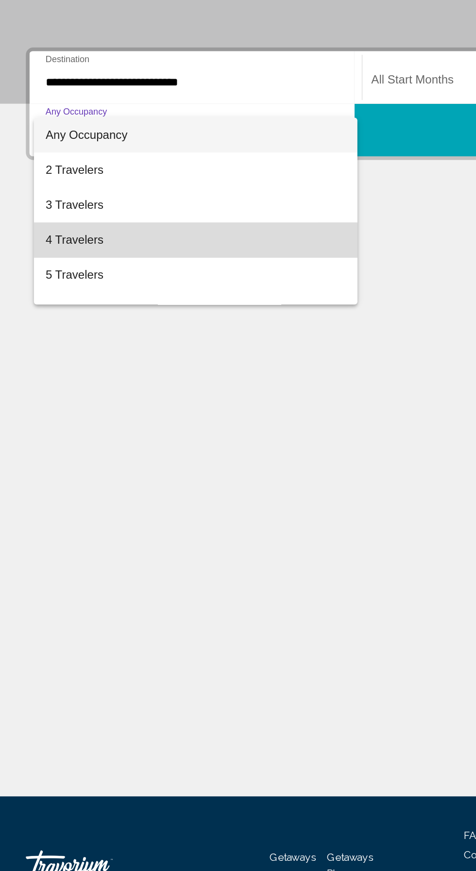
click at [62, 382] on span "4 Travelers" at bounding box center [133, 382] width 200 height 23
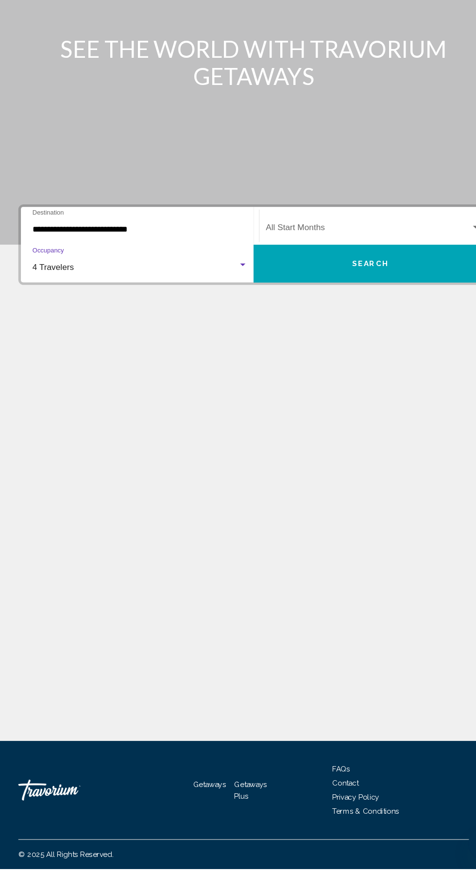
click at [338, 275] on span "Search widget" at bounding box center [344, 277] width 190 height 9
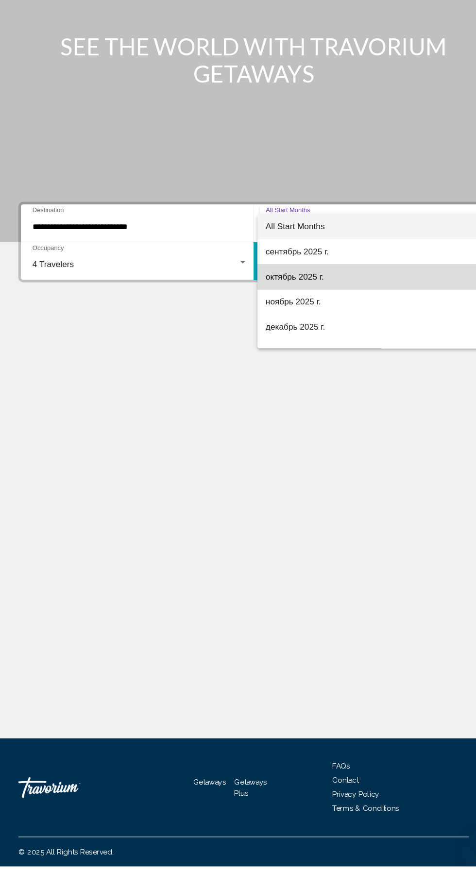
click at [325, 327] on span "октябрь 2025 г." at bounding box center [348, 323] width 199 height 23
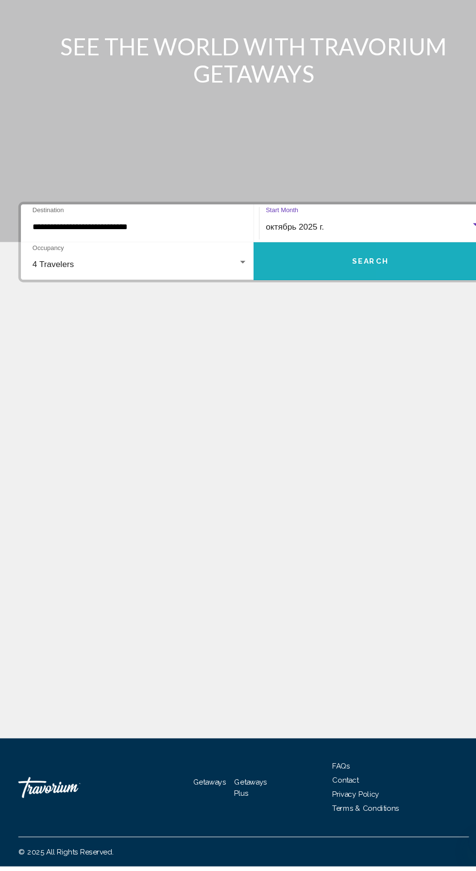
click at [378, 313] on button "Search" at bounding box center [346, 308] width 216 height 35
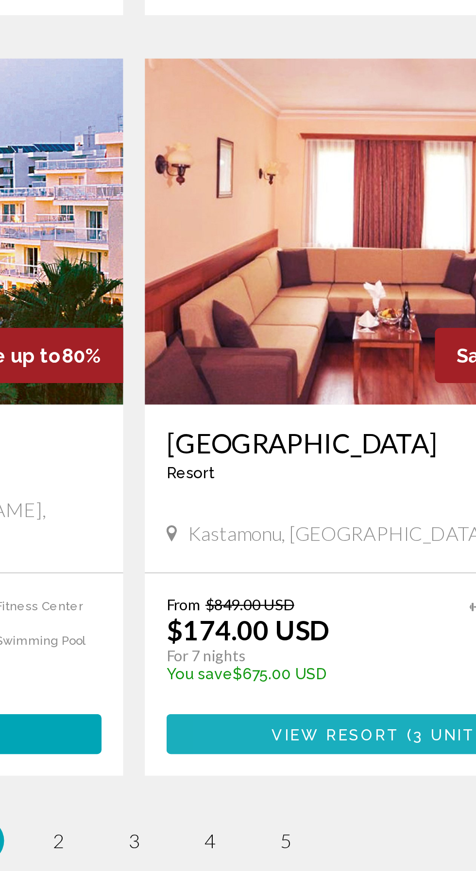
scroll to position [1553, 0]
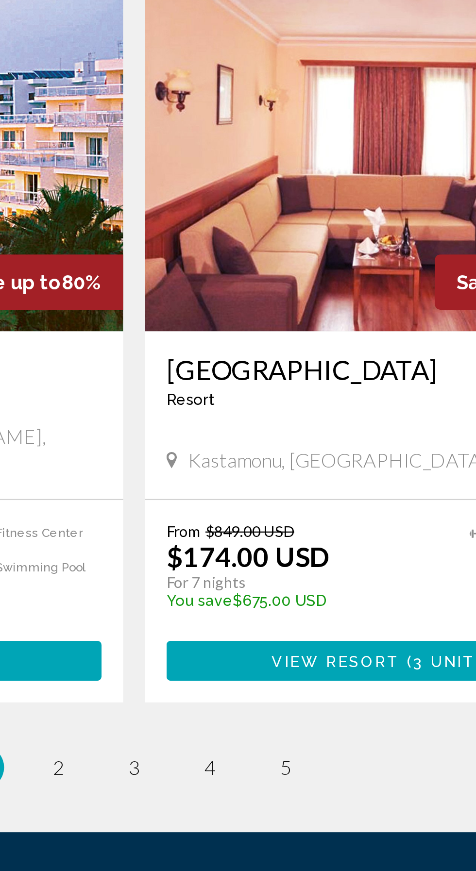
click at [196, 815] on ul "1 / 5 You're on page 1 page 2 page 3 page 4 page 5" at bounding box center [237, 824] width 437 height 19
click at [198, 815] on ul "1 / 5 You're on page 1 page 2 page 3 page 4 page 5" at bounding box center [237, 824] width 437 height 19
click at [200, 817] on link "page 2" at bounding box center [204, 825] width 17 height 17
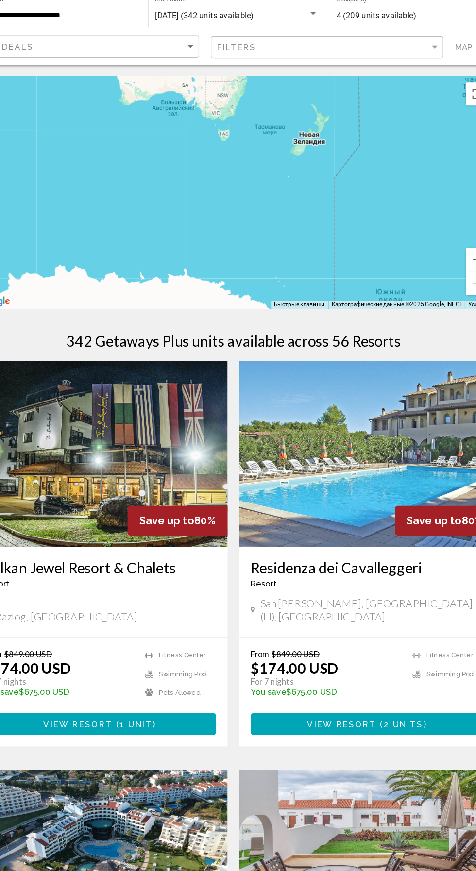
click at [107, 47] on input "**********" at bounding box center [88, 47] width 137 height 8
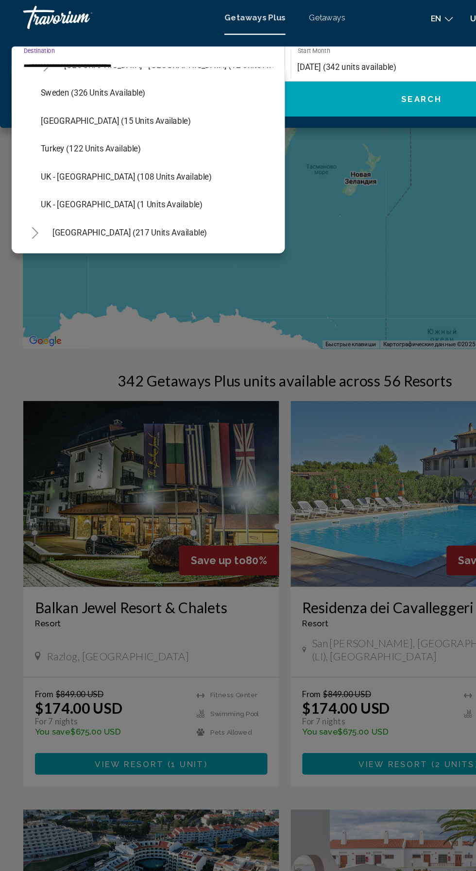
scroll to position [489, 0]
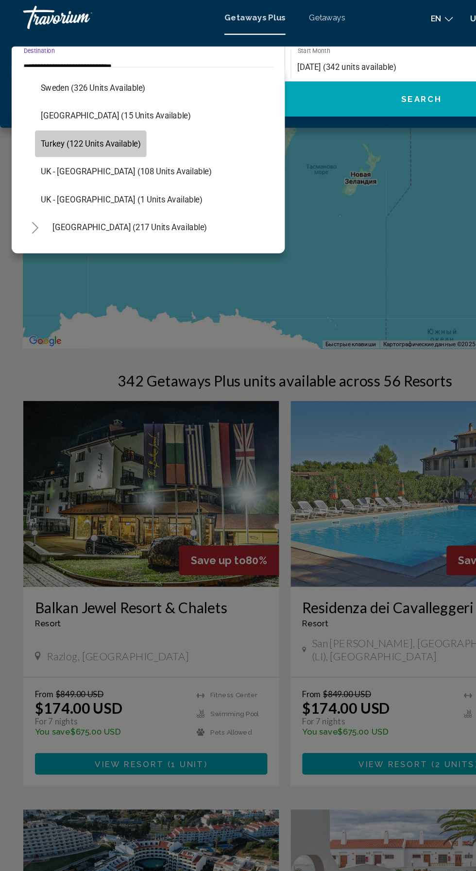
click at [102, 122] on span "Turkey (122 units available)" at bounding box center [76, 120] width 84 height 8
type input "**********"
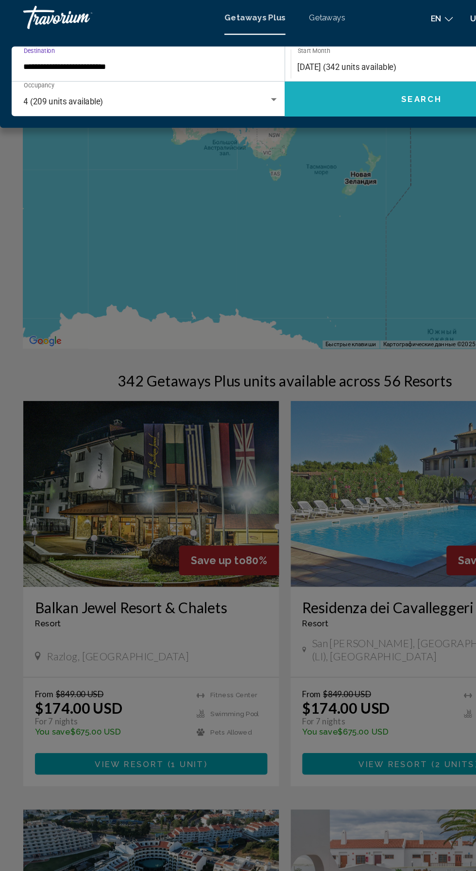
click at [304, 95] on button "Search" at bounding box center [352, 82] width 228 height 29
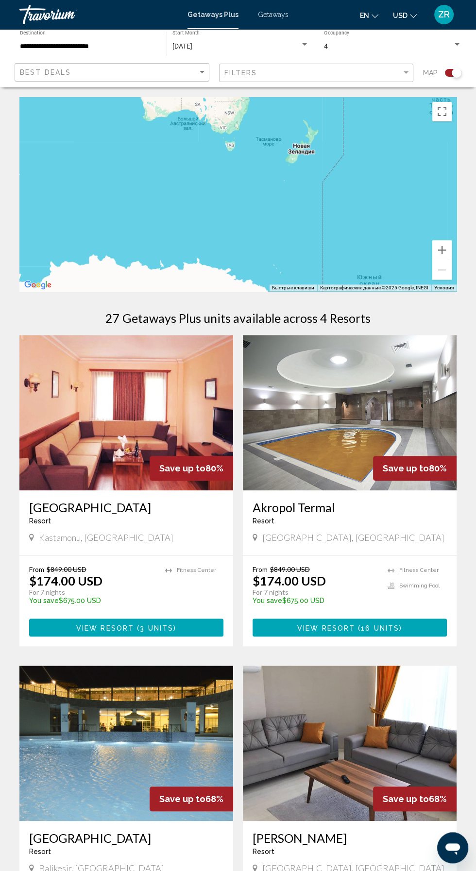
click at [412, 485] on img "Main content" at bounding box center [350, 412] width 214 height 155
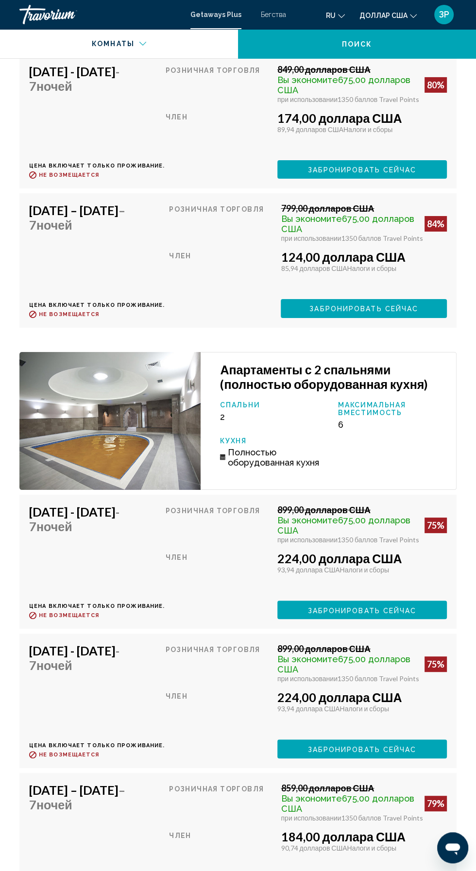
scroll to position [2276, 0]
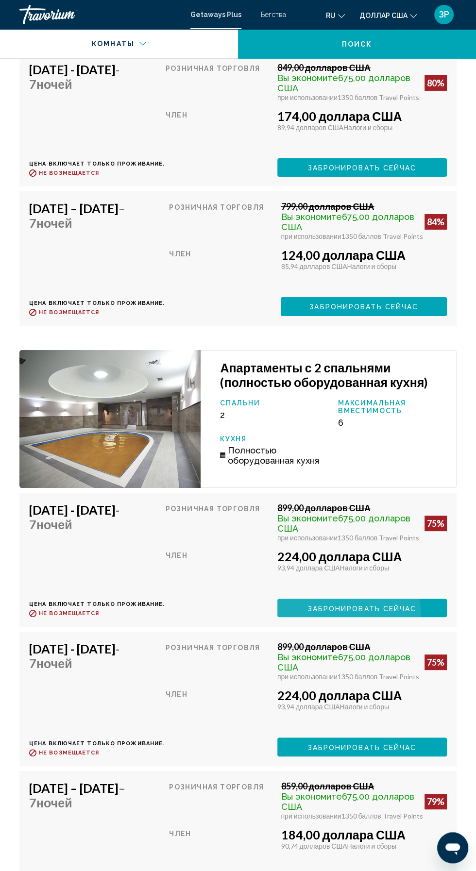
click at [394, 33] on font "Забронировать сейчас" at bounding box center [361, 29] width 109 height 8
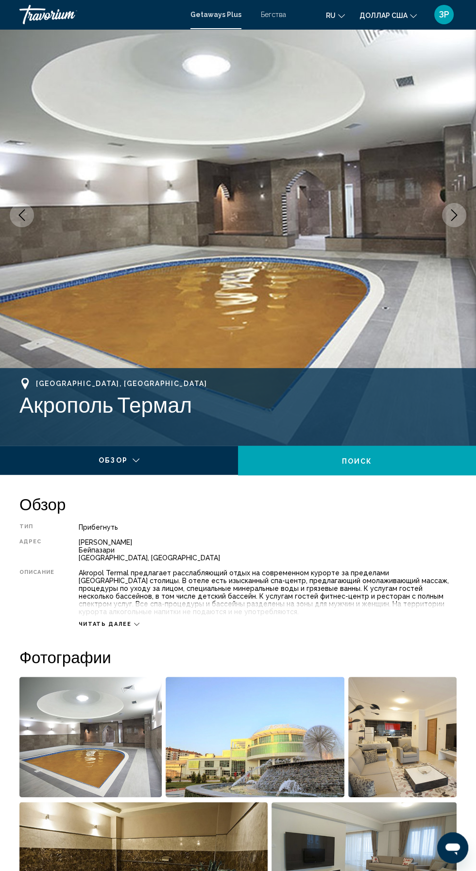
scroll to position [0, 0]
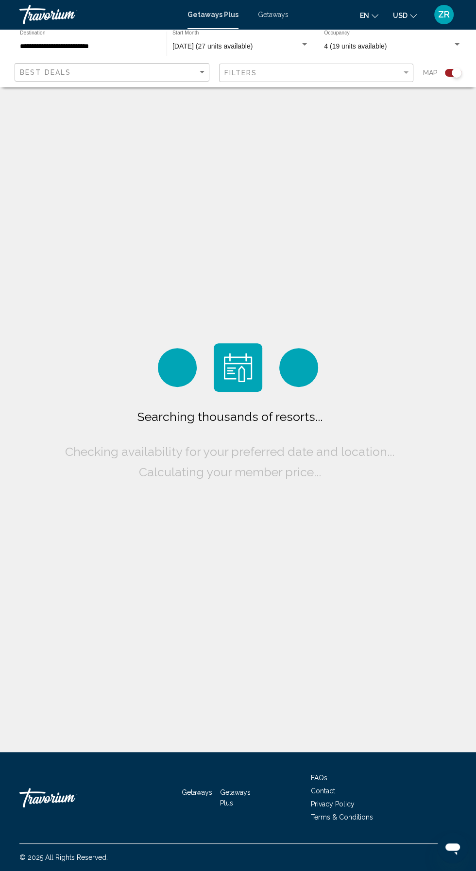
scroll to position [5, 0]
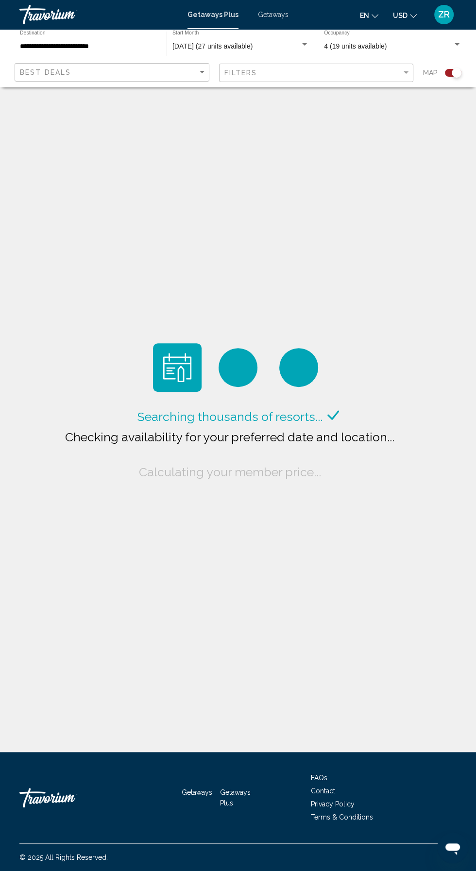
click at [47, 31] on div "**********" at bounding box center [88, 44] width 137 height 27
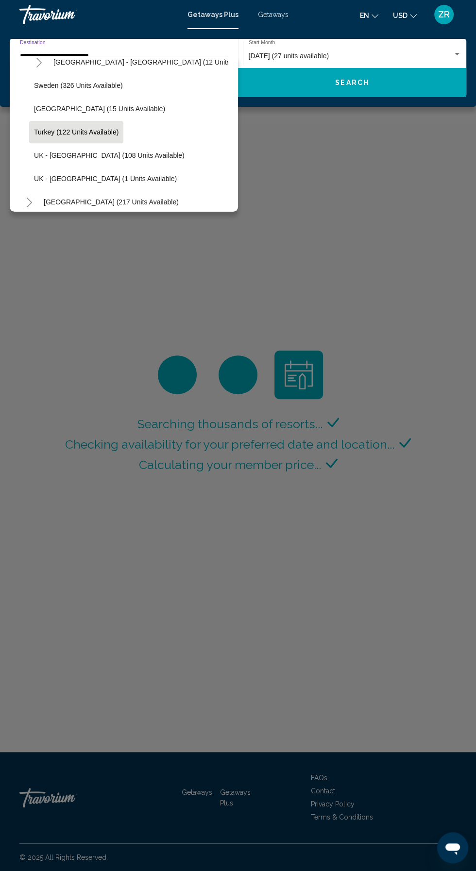
scroll to position [109, 0]
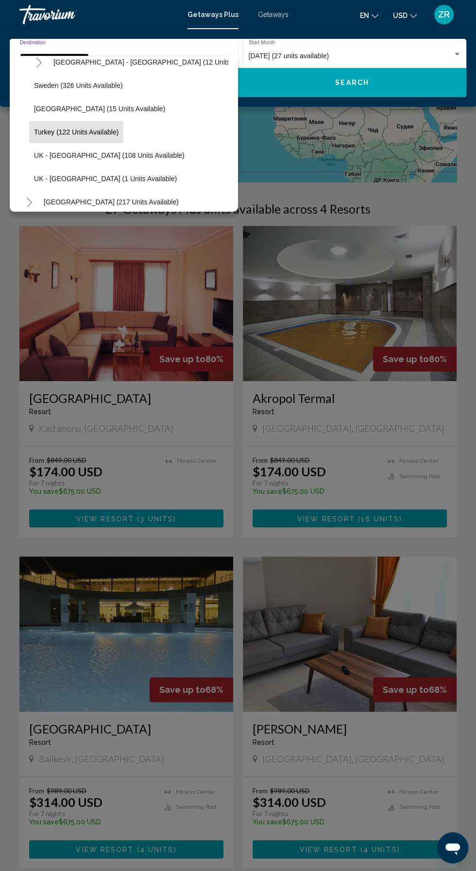
click at [21, 829] on div "Main content" at bounding box center [238, 435] width 476 height 871
